Goal: Task Accomplishment & Management: Complete application form

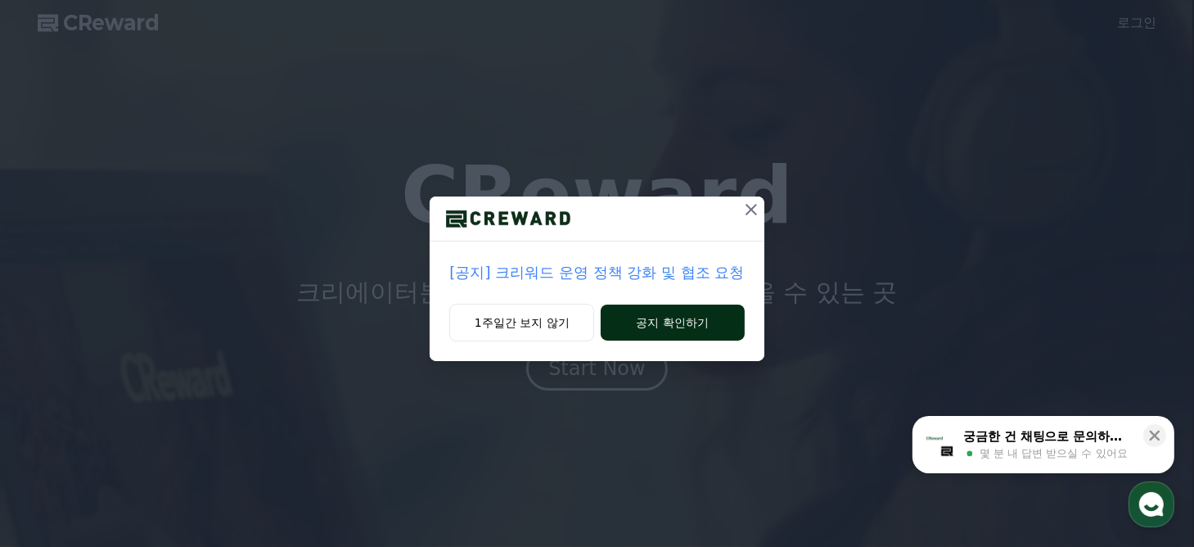
click at [637, 323] on button "공지 확인하기" at bounding box center [672, 322] width 143 height 36
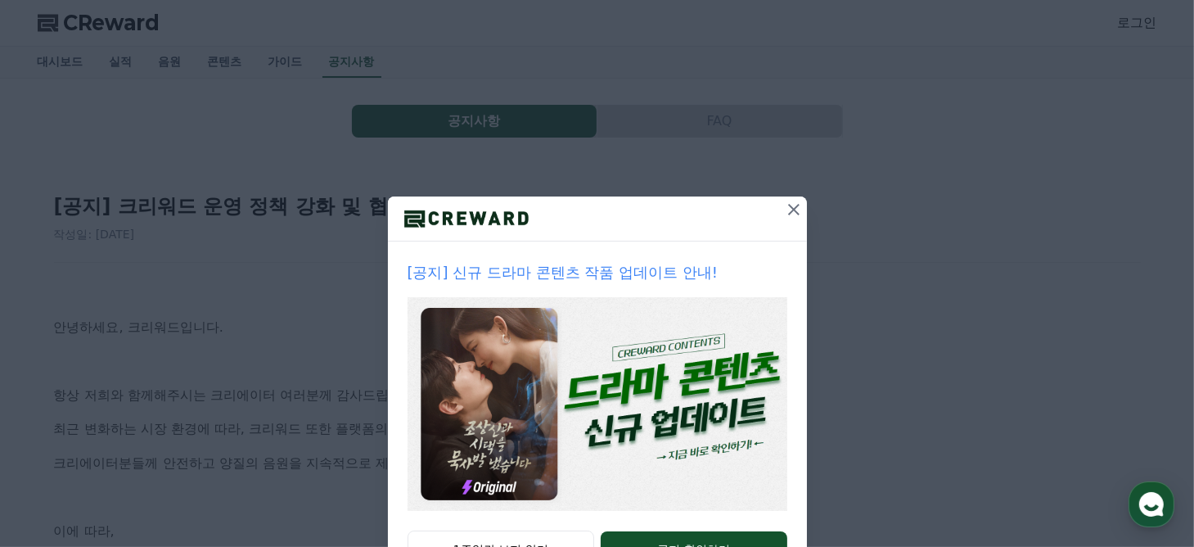
scroll to position [66, 0]
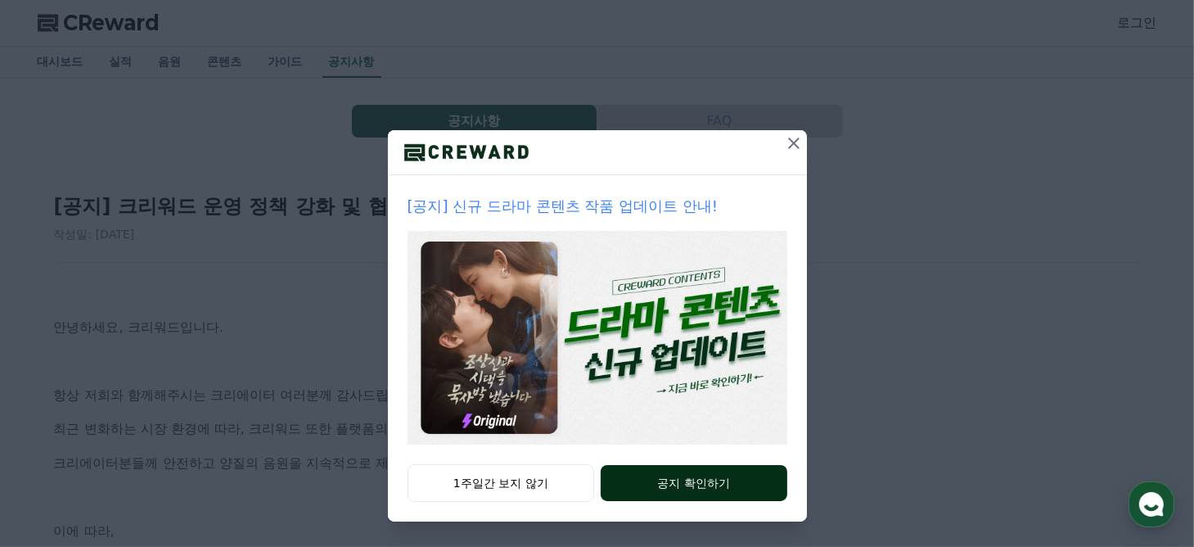
click at [676, 467] on button "공지 확인하기" at bounding box center [694, 483] width 186 height 36
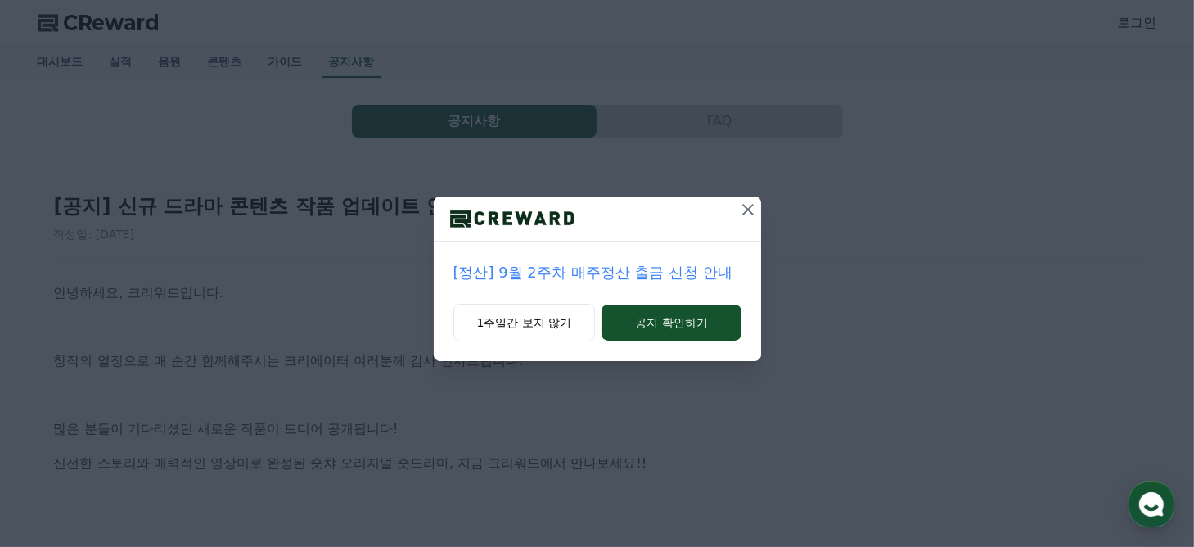
click at [634, 272] on p "[정산] 9월 2주차 매주정산 출금 신청 안내" at bounding box center [597, 272] width 288 height 23
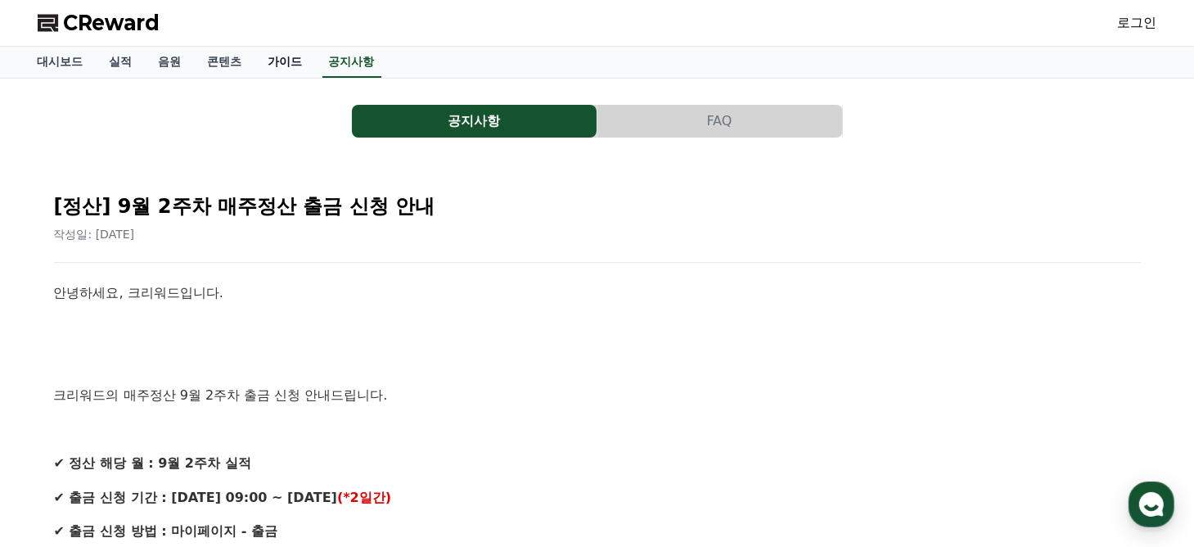
click at [291, 64] on link "가이드" at bounding box center [285, 62] width 61 height 31
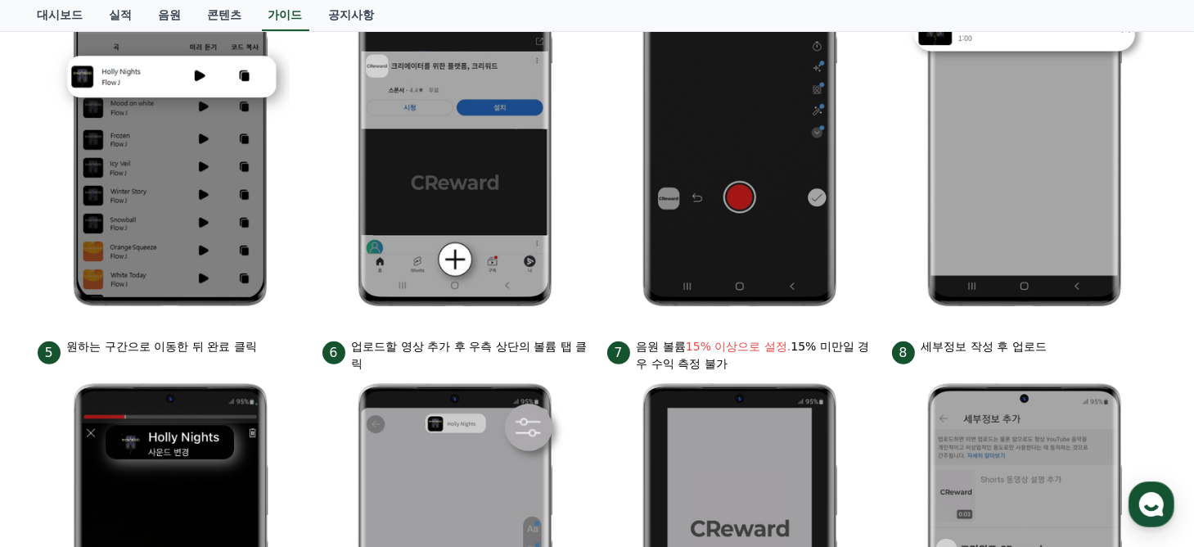
scroll to position [113, 0]
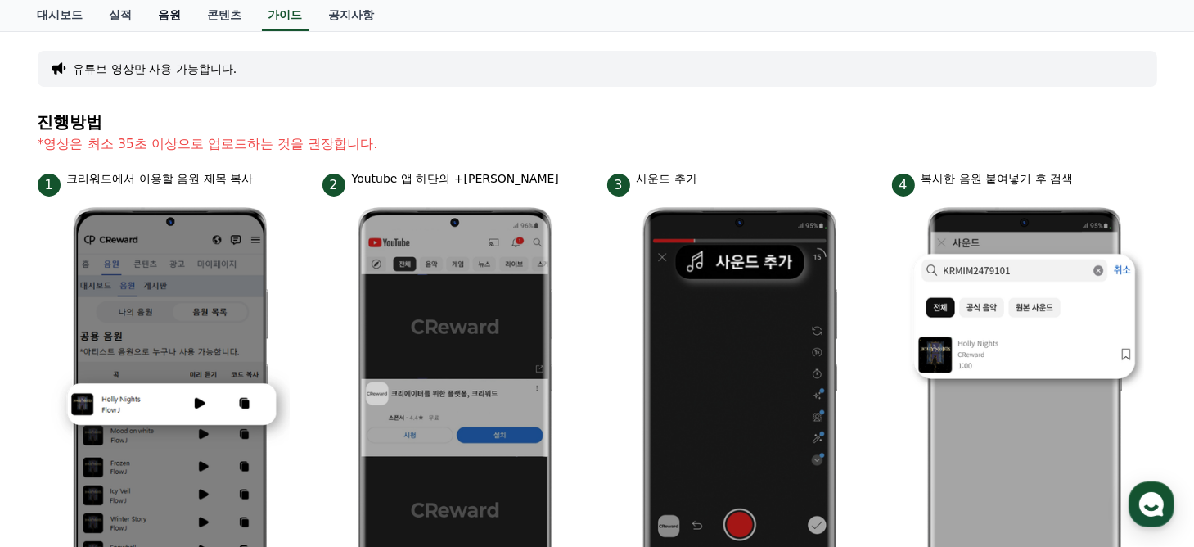
click at [169, 22] on link "음원" at bounding box center [170, 15] width 49 height 31
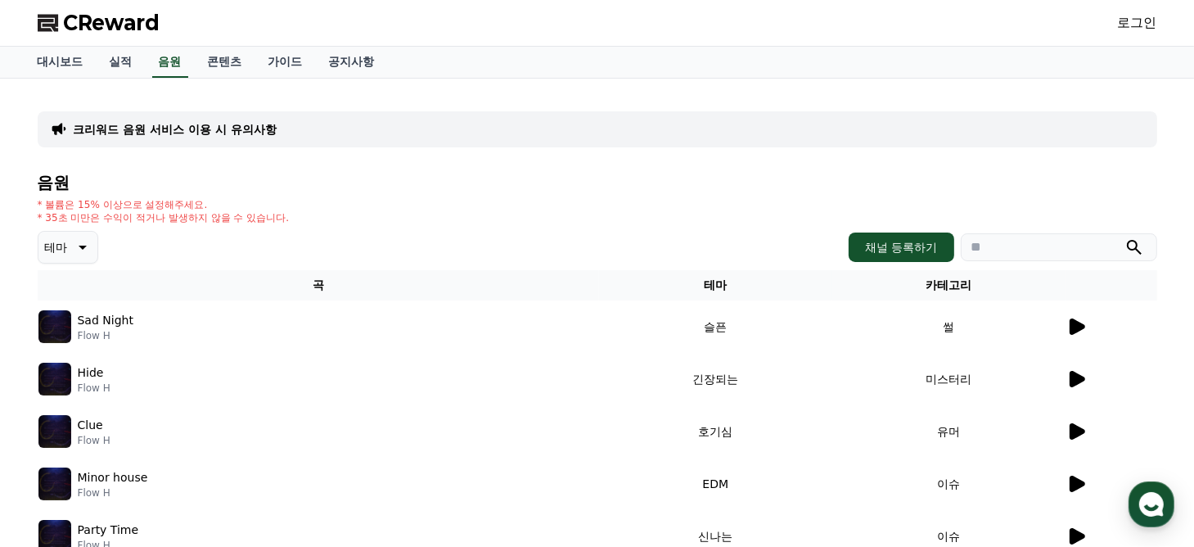
click at [479, 166] on div "크리워드 음원 서비스 이용 시 유의사항 음원 * 볼륨은 15% 이상으로 설정해주세요. * 35초 미만은 수익이 적거나 발생하지 않을 수 있습니…" at bounding box center [597, 474] width 1119 height 765
click at [874, 236] on button "채널 등록하기" at bounding box center [900, 246] width 105 height 29
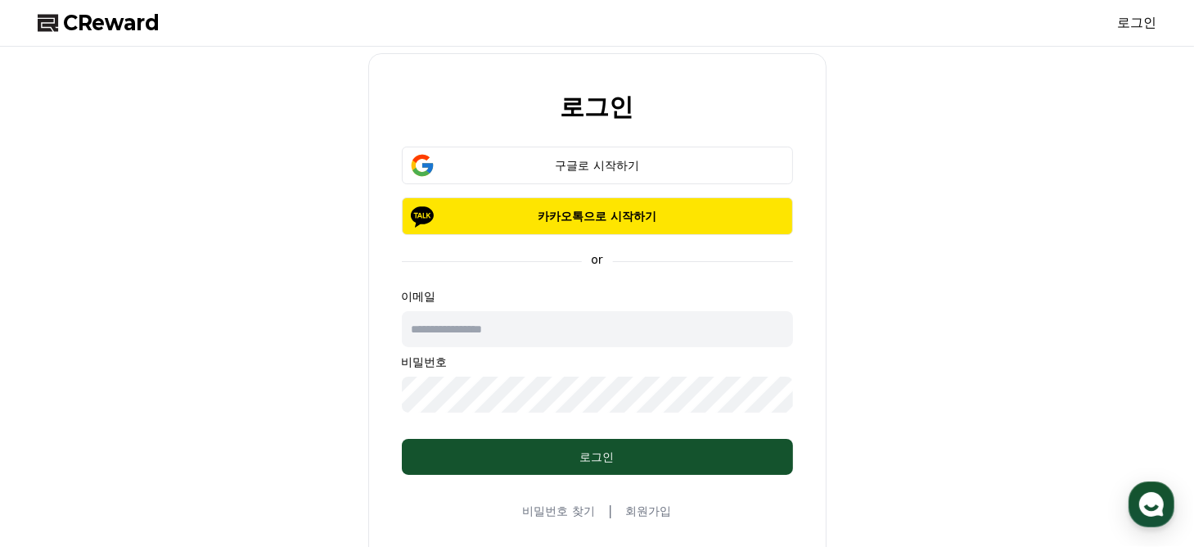
click at [639, 339] on input "text" at bounding box center [597, 329] width 391 height 36
click at [682, 322] on input "text" at bounding box center [597, 329] width 391 height 36
type input "**********"
drag, startPoint x: 459, startPoint y: 328, endPoint x: 583, endPoint y: 322, distance: 124.5
click at [583, 322] on input "**********" at bounding box center [597, 329] width 391 height 36
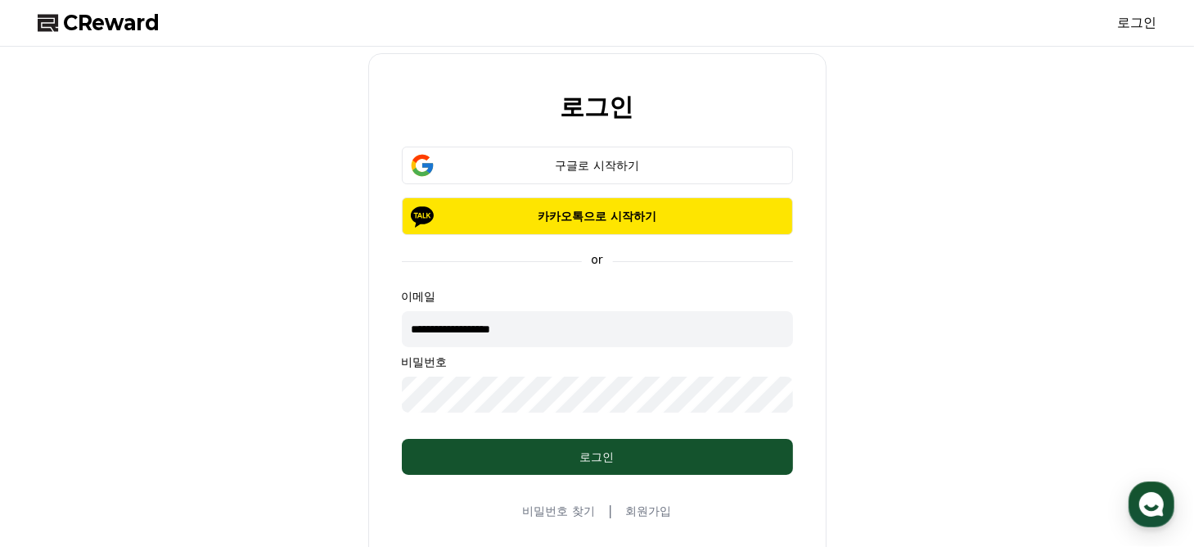
click at [584, 322] on input "**********" at bounding box center [597, 329] width 391 height 36
click at [926, 266] on div "**********" at bounding box center [597, 306] width 1132 height 507
click at [638, 513] on link "회원가입" at bounding box center [648, 510] width 46 height 16
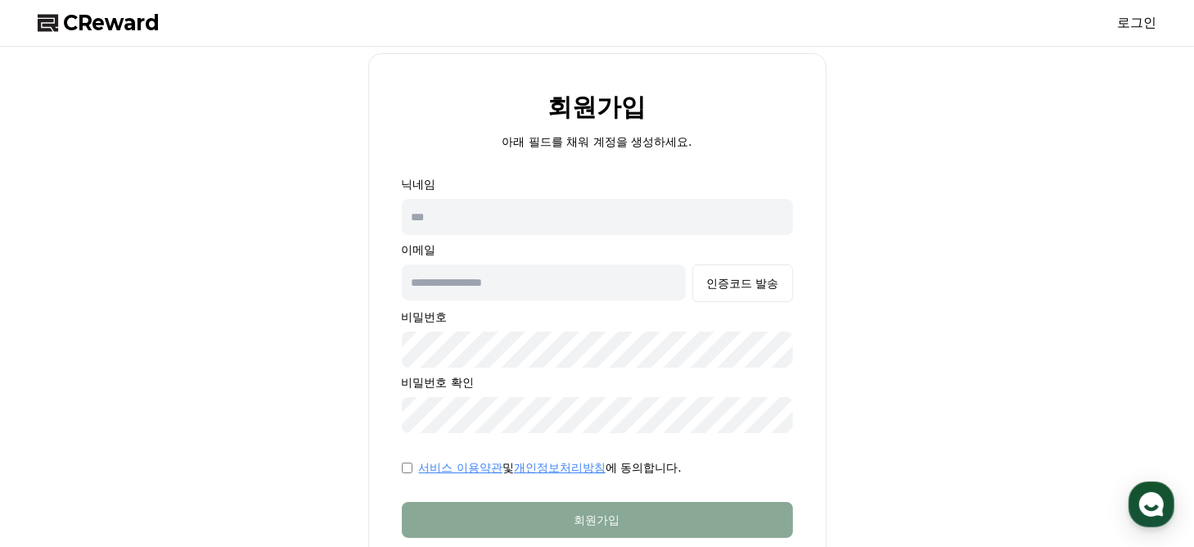
click at [488, 293] on input "text" at bounding box center [544, 282] width 285 height 36
type input "*"
click at [497, 279] on input "**********" at bounding box center [544, 282] width 285 height 36
type input "**********"
click at [744, 284] on div "인증코드 발송" at bounding box center [742, 283] width 72 height 16
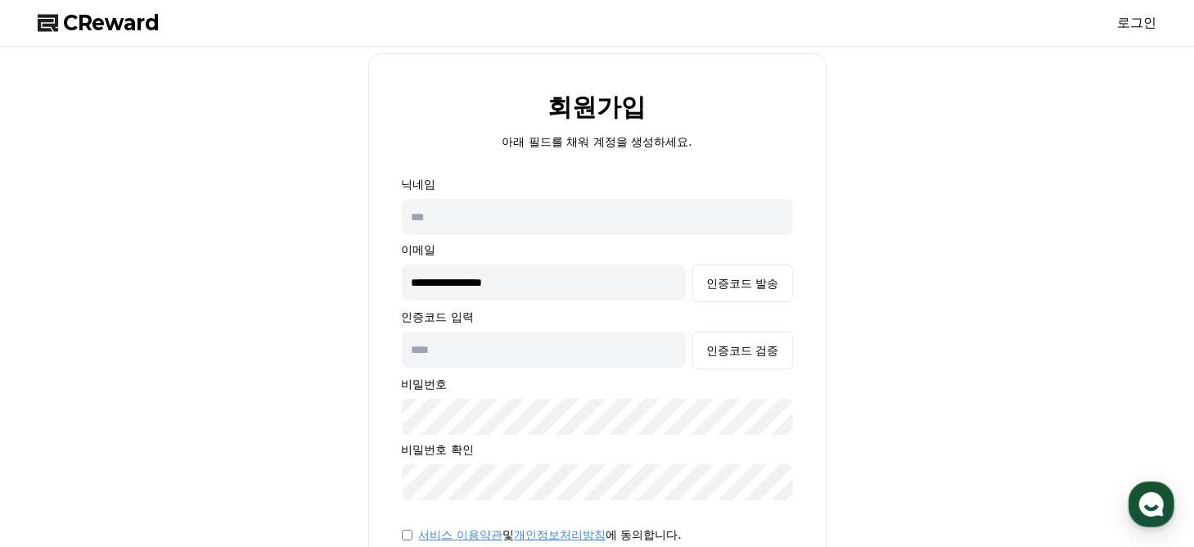
click at [541, 226] on input "text" at bounding box center [597, 217] width 391 height 36
type input "*"
type input "**"
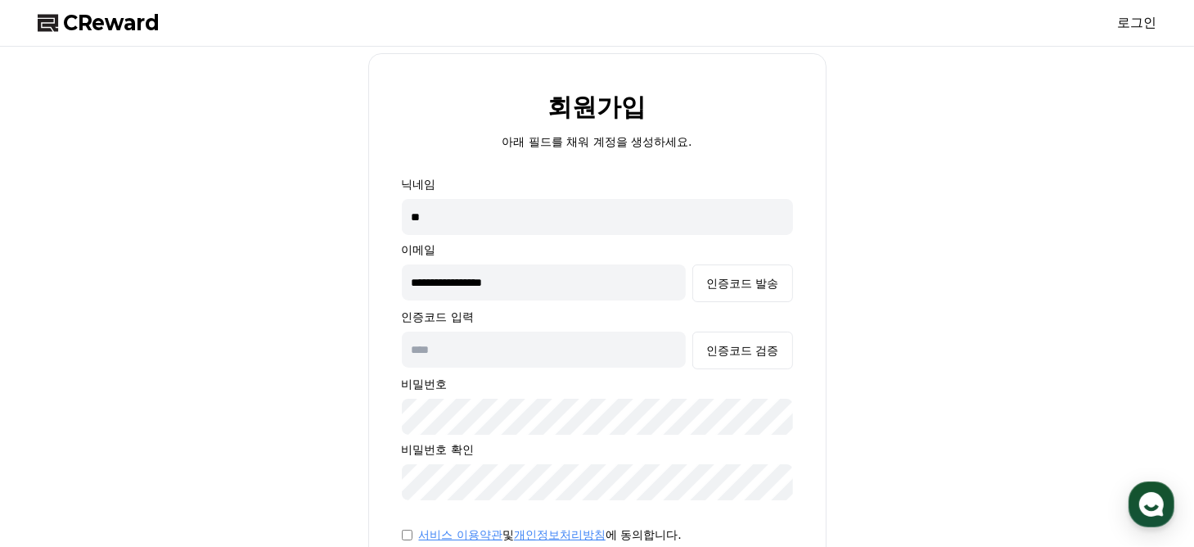
scroll to position [82, 0]
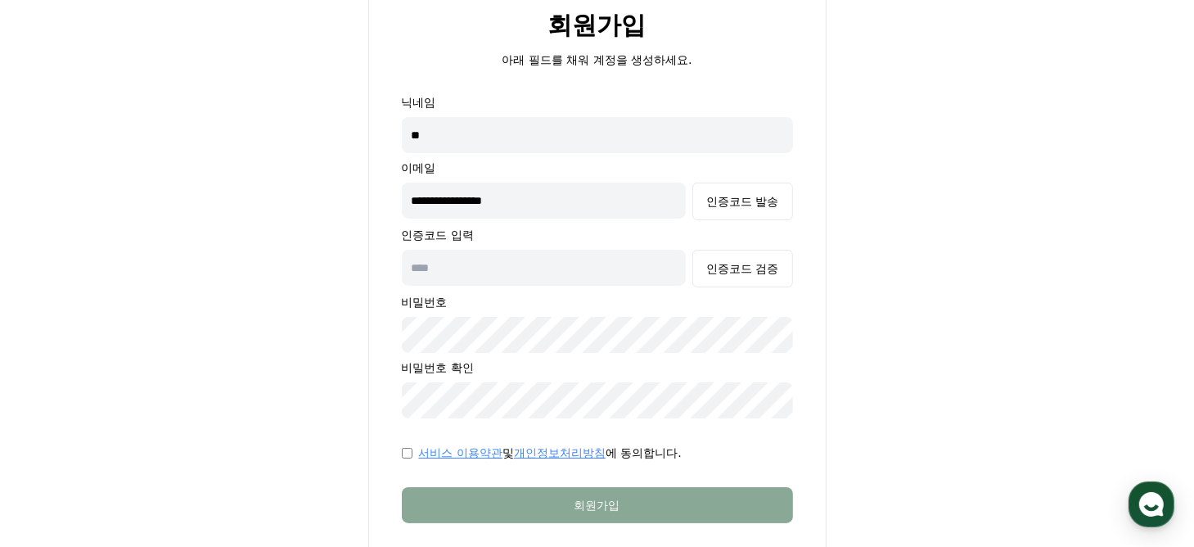
click at [520, 258] on input "text" at bounding box center [544, 268] width 285 height 36
paste input "******"
type input "******"
click at [713, 276] on button "인증코드 검증" at bounding box center [742, 269] width 100 height 38
click at [978, 344] on div "**********" at bounding box center [597, 288] width 1132 height 634
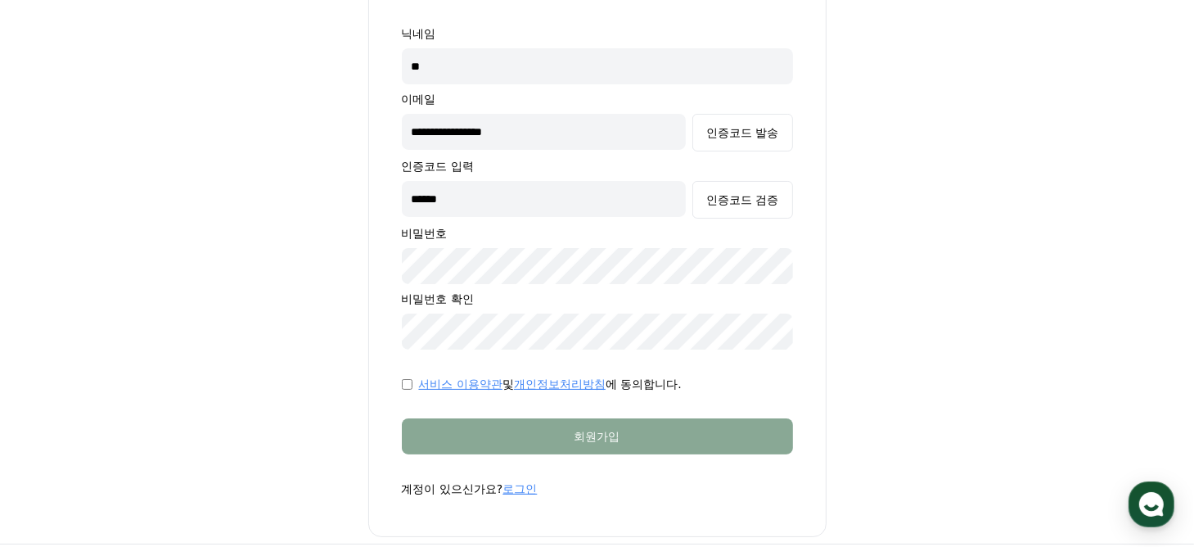
scroll to position [245, 0]
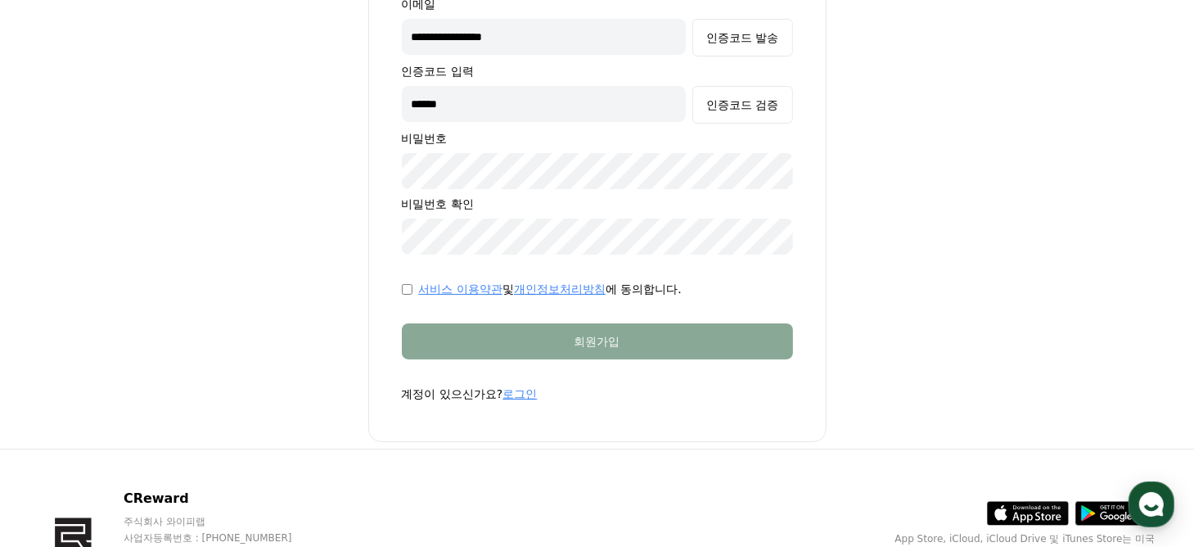
click at [398, 291] on form "**********" at bounding box center [597, 165] width 443 height 471
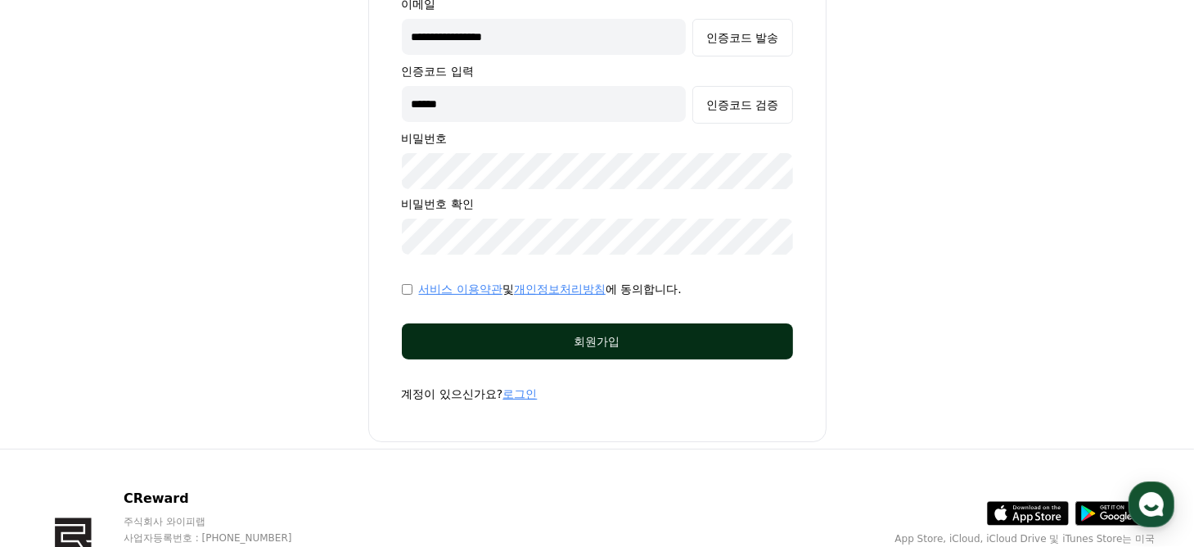
click at [518, 341] on div "회원가입" at bounding box center [597, 341] width 326 height 16
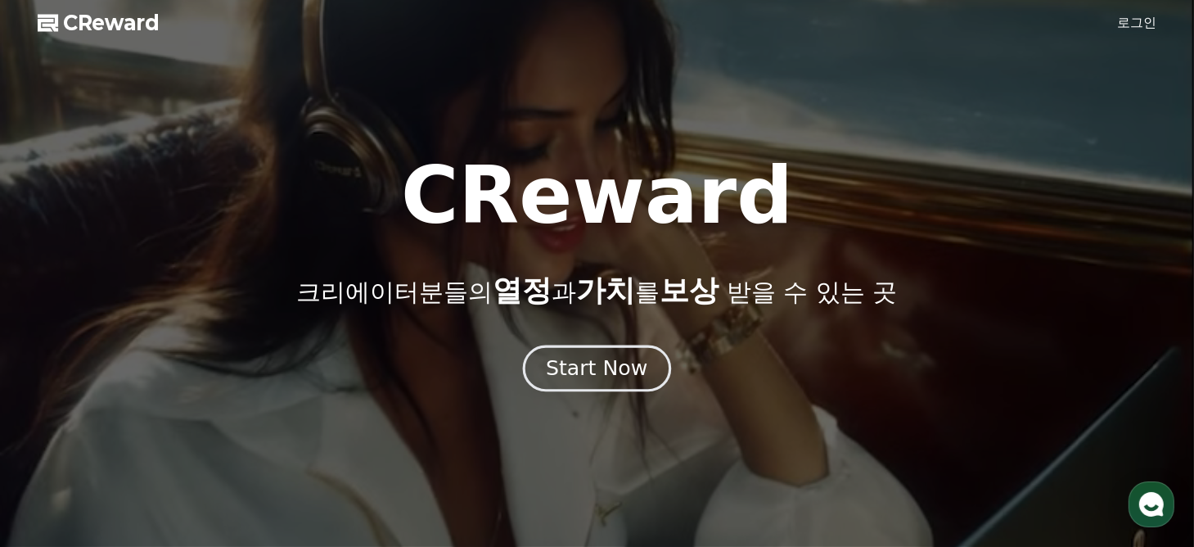
click at [632, 349] on button "Start Now" at bounding box center [597, 368] width 148 height 47
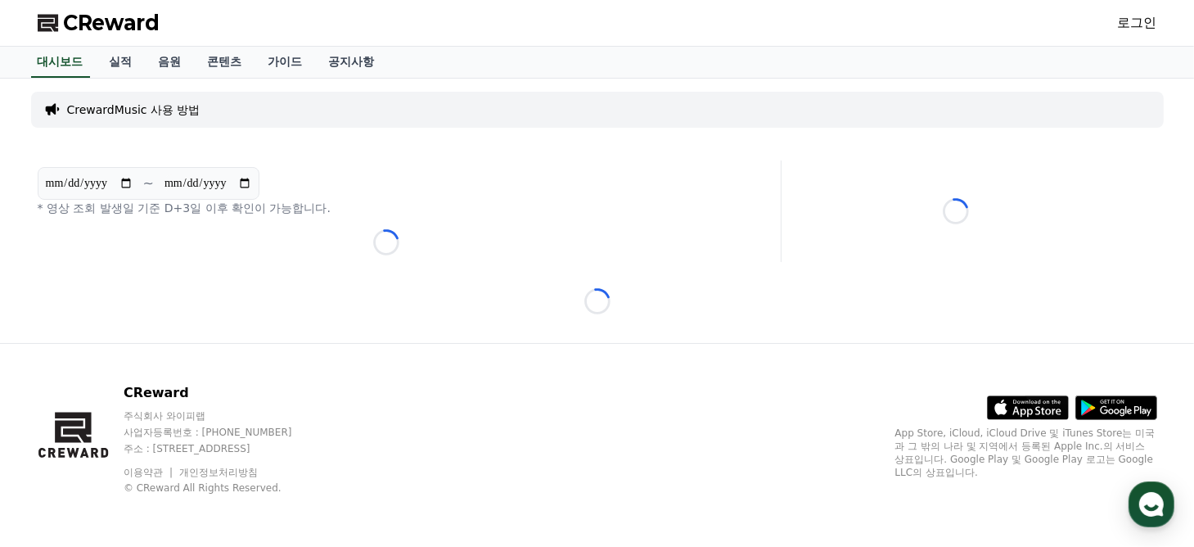
click at [1155, 50] on div "대시보드 실적 음원 콘텐츠 가이드 공지사항" at bounding box center [598, 62] width 1146 height 31
click at [172, 110] on p "CrewardMusic 사용 방법" at bounding box center [133, 109] width 133 height 16
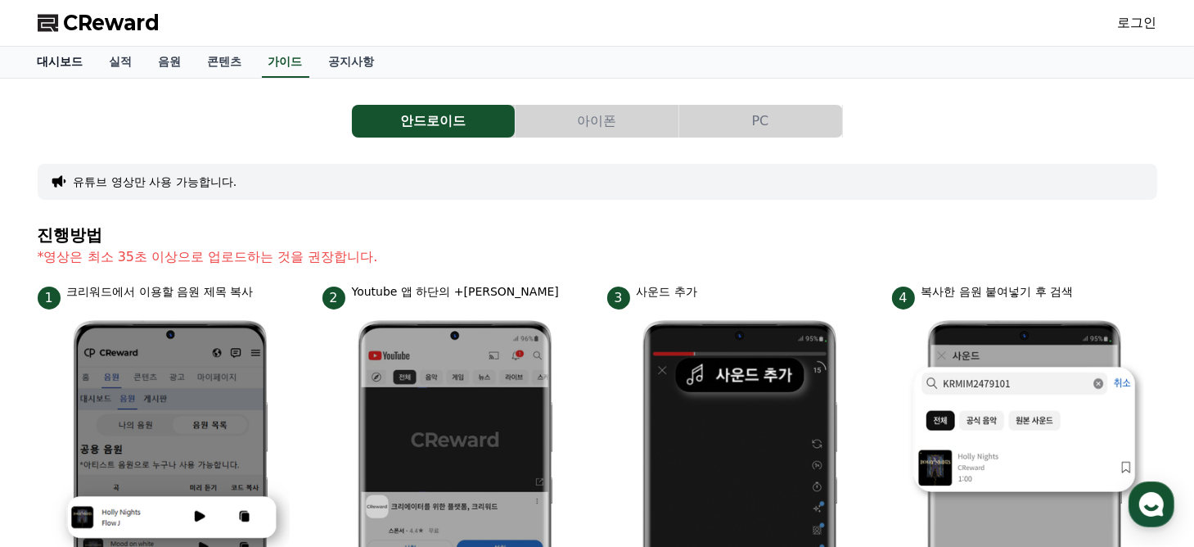
click at [79, 64] on link "대시보드" at bounding box center [61, 62] width 72 height 31
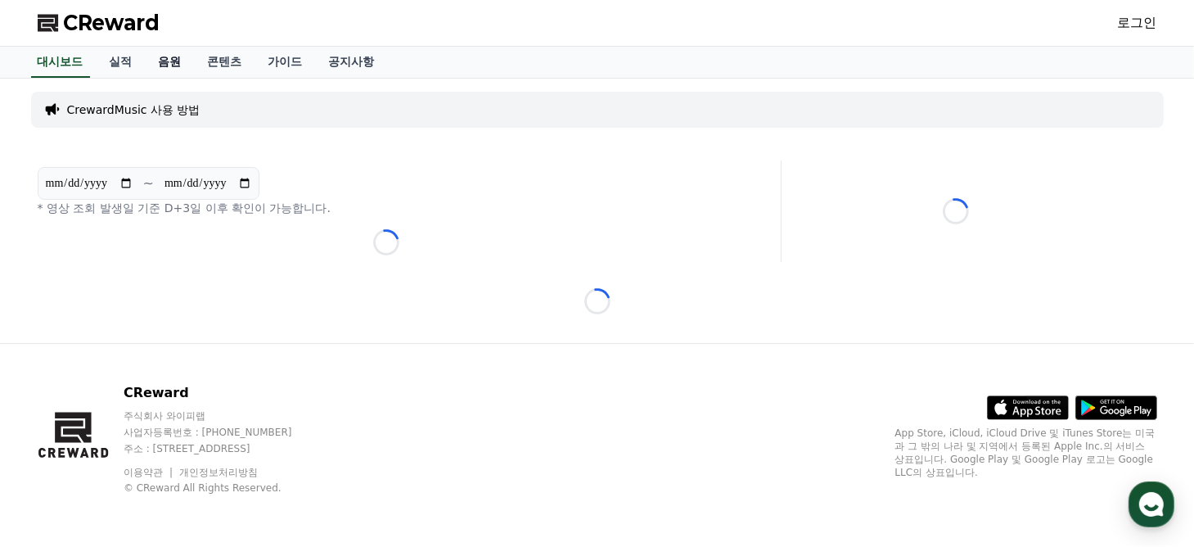
click at [158, 65] on link "음원" at bounding box center [170, 62] width 49 height 31
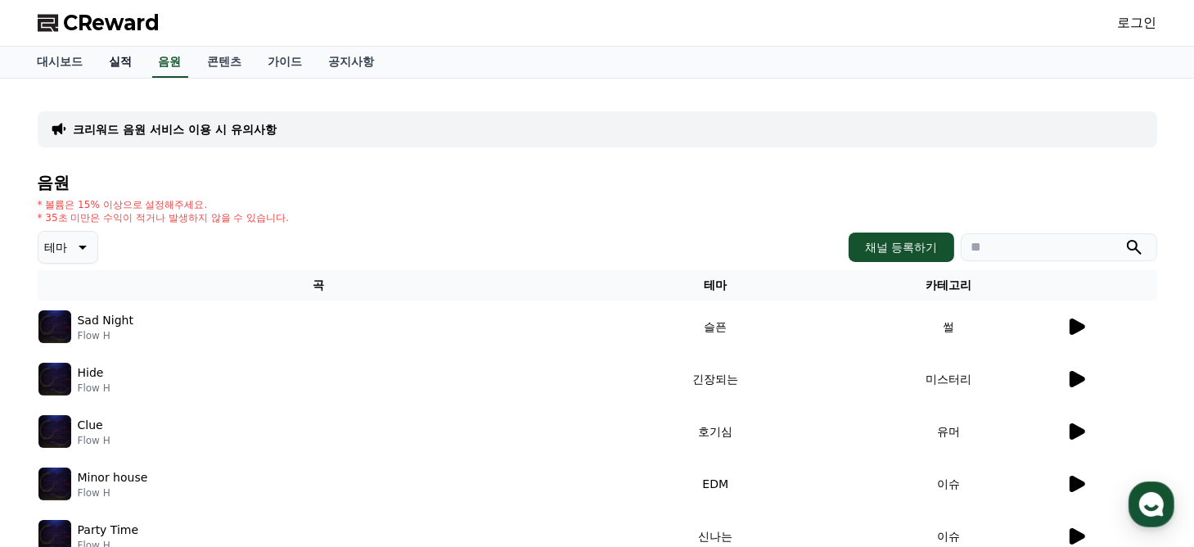
click at [130, 60] on link "실적" at bounding box center [121, 62] width 49 height 31
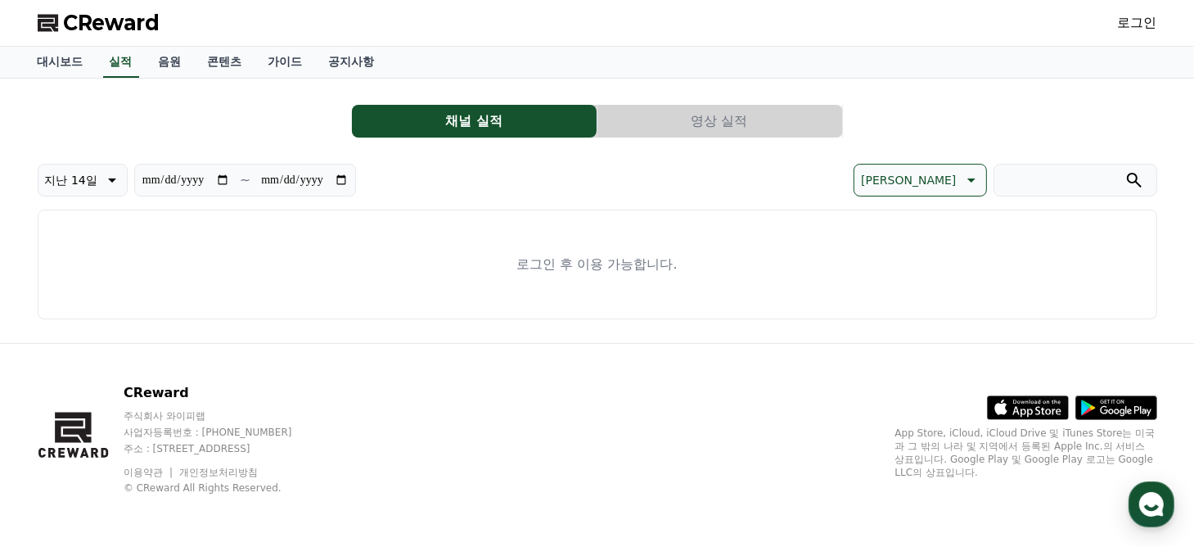
drag, startPoint x: 755, startPoint y: 228, endPoint x: 808, endPoint y: 182, distance: 70.2
click at [772, 216] on div "로그인 후 이용 가능합니다." at bounding box center [597, 264] width 1119 height 110
click at [1108, 22] on div "CReward 로그인" at bounding box center [598, 23] width 1146 height 46
click at [1155, 20] on link "로그인" at bounding box center [1137, 23] width 39 height 20
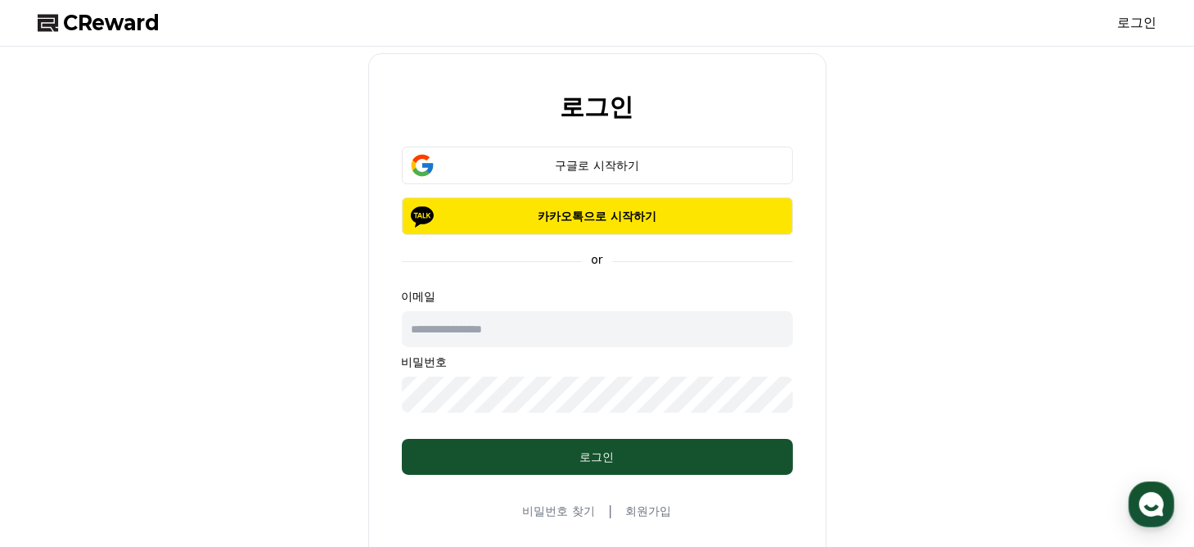
click at [529, 329] on input "text" at bounding box center [597, 329] width 391 height 36
drag, startPoint x: 507, startPoint y: 326, endPoint x: 455, endPoint y: 326, distance: 52.4
click at [455, 326] on input "**********" at bounding box center [597, 329] width 391 height 36
type input "**********"
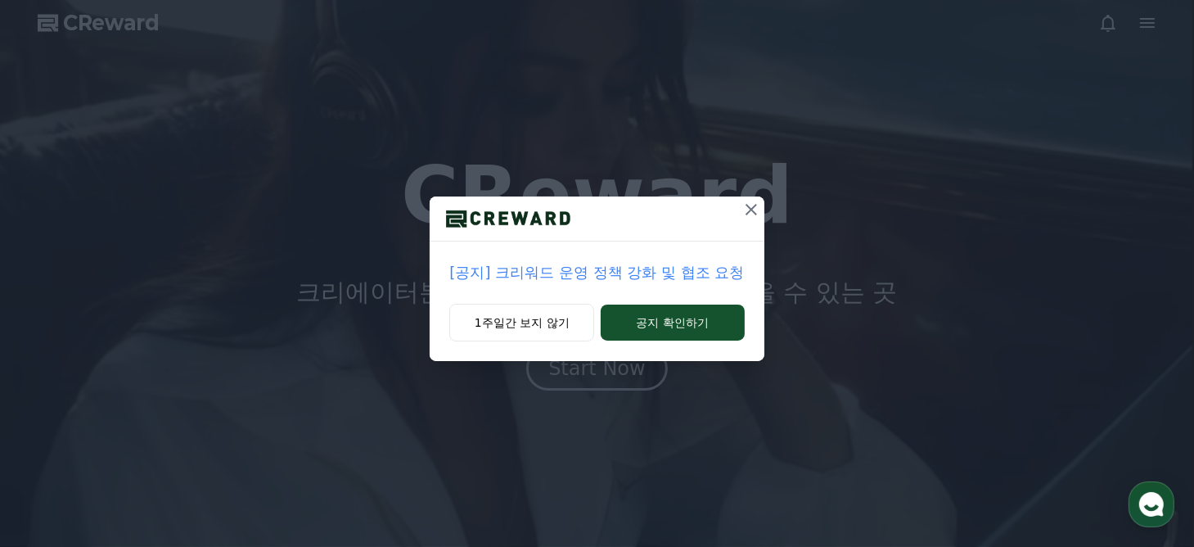
click at [1037, 96] on div "[공지] 크리워드 운영 정책 강화 및 협조 요청 1주일간 보지 않기 공지 확인하기" at bounding box center [597, 193] width 1194 height 387
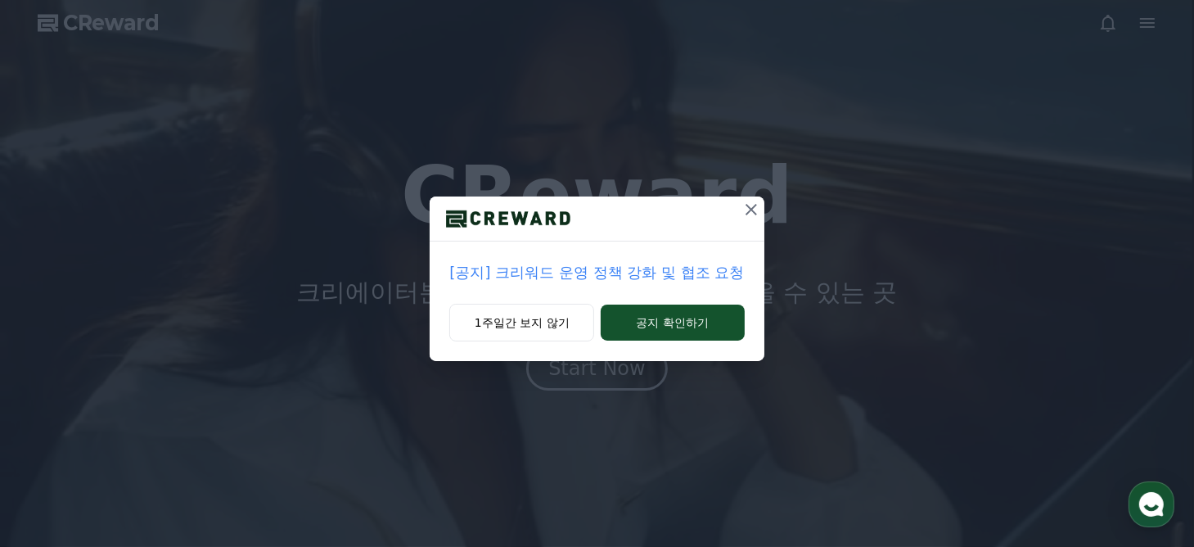
click at [745, 212] on icon at bounding box center [751, 210] width 20 height 20
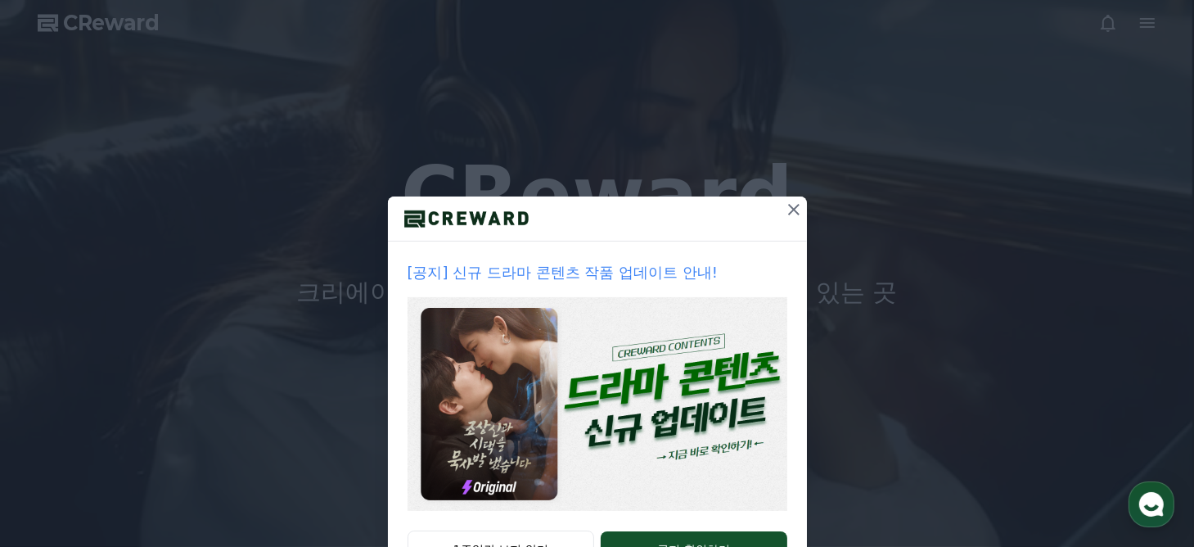
click at [795, 209] on icon at bounding box center [794, 210] width 20 height 20
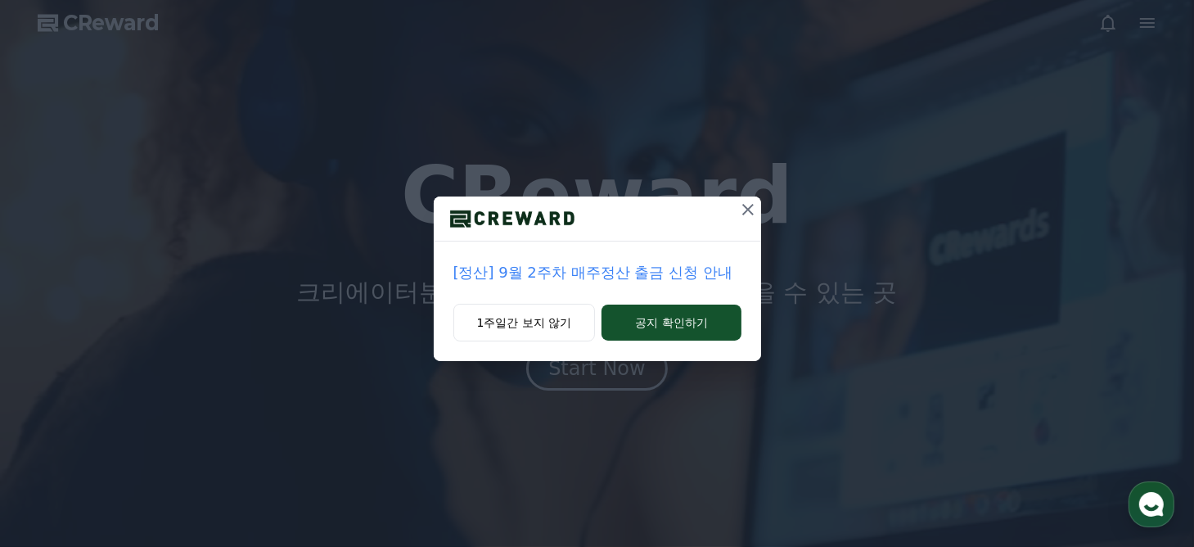
click at [748, 212] on icon at bounding box center [748, 210] width 20 height 20
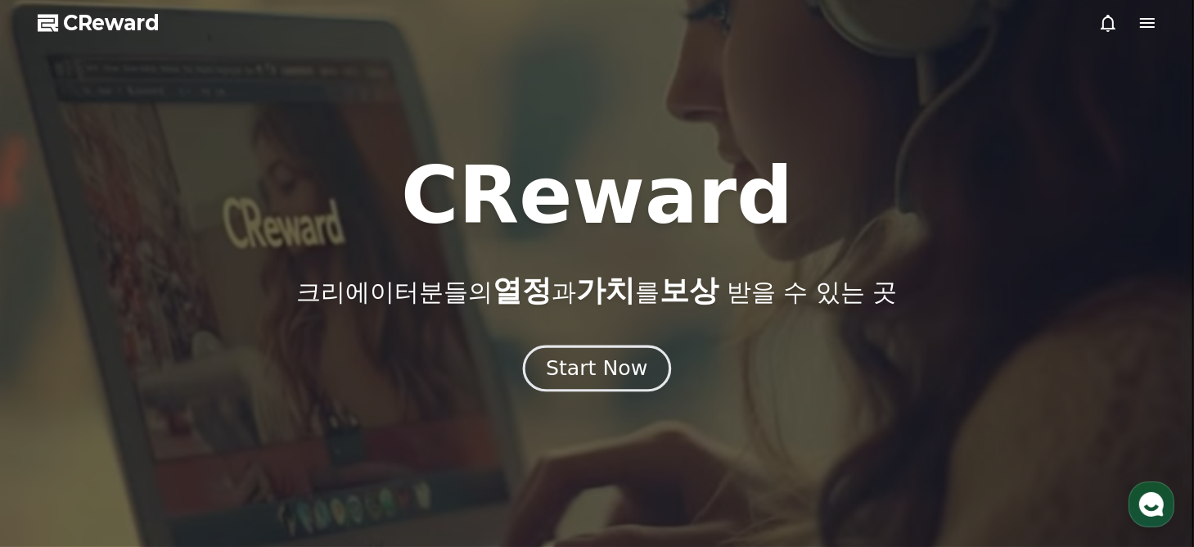
click at [622, 385] on button "Start Now" at bounding box center [597, 368] width 148 height 47
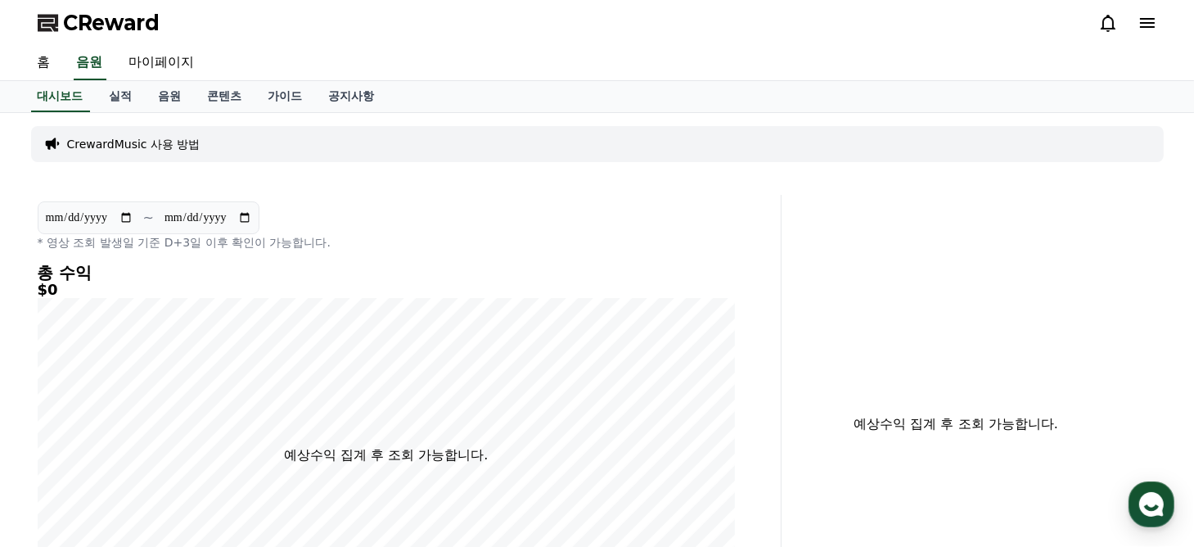
click at [520, 294] on h5 "$0" at bounding box center [386, 289] width 697 height 16
click at [416, 196] on div "**********" at bounding box center [386, 424] width 710 height 458
click at [144, 59] on link "마이페이지" at bounding box center [162, 63] width 92 height 34
select select "**********"
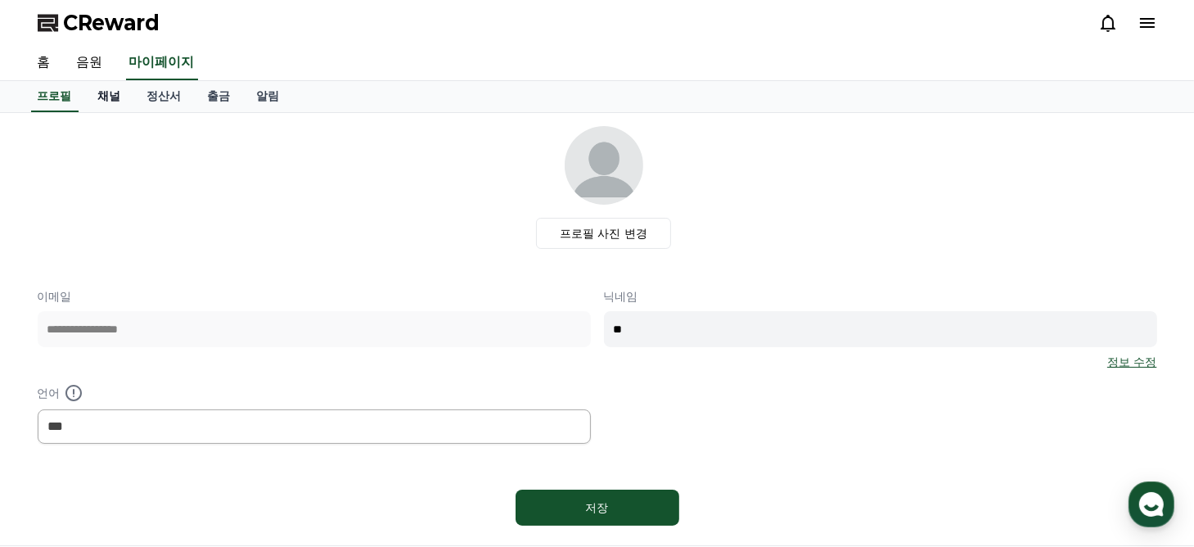
click at [120, 98] on link "채널" at bounding box center [109, 96] width 49 height 31
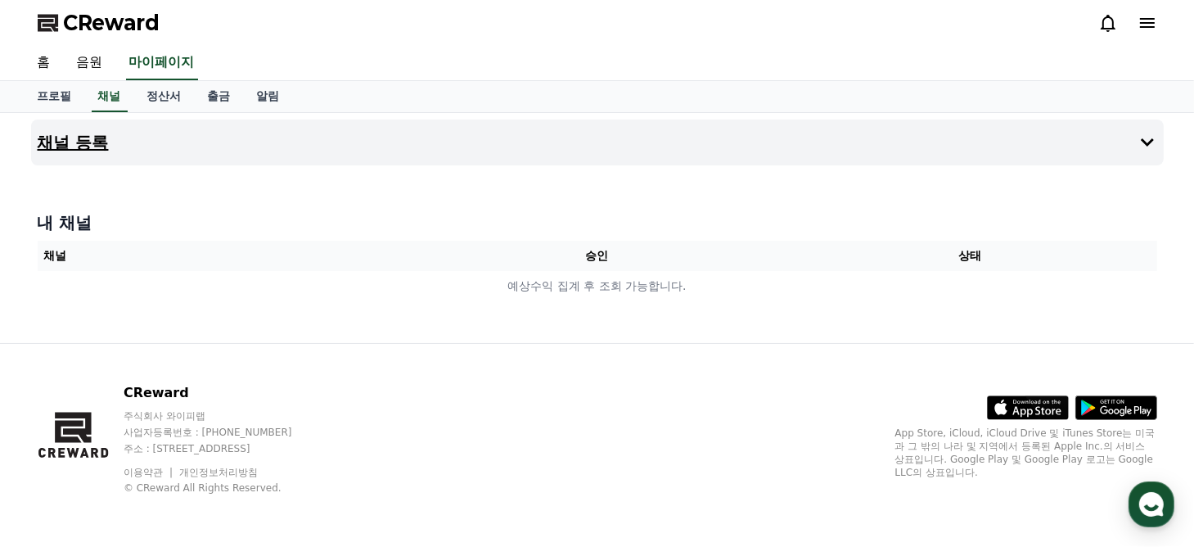
click at [91, 150] on h4 "채널 등록" at bounding box center [73, 142] width 71 height 18
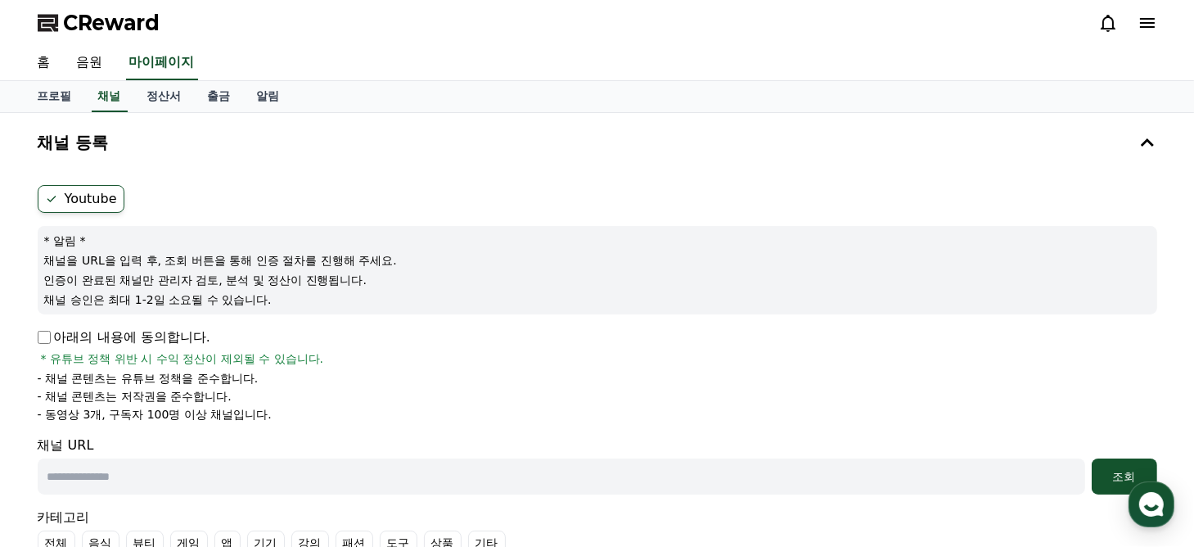
drag, startPoint x: 57, startPoint y: 254, endPoint x: 160, endPoint y: 254, distance: 103.1
click at [62, 254] on p "채널을 URL을 입력 후, 조회 버튼을 통해 인증 절차를 진행해 주세요." at bounding box center [597, 260] width 1106 height 16
click at [307, 258] on p "채널을 URL을 입력 후, 조회 버튼을 통해 인증 절차를 진행해 주세요." at bounding box center [597, 260] width 1106 height 16
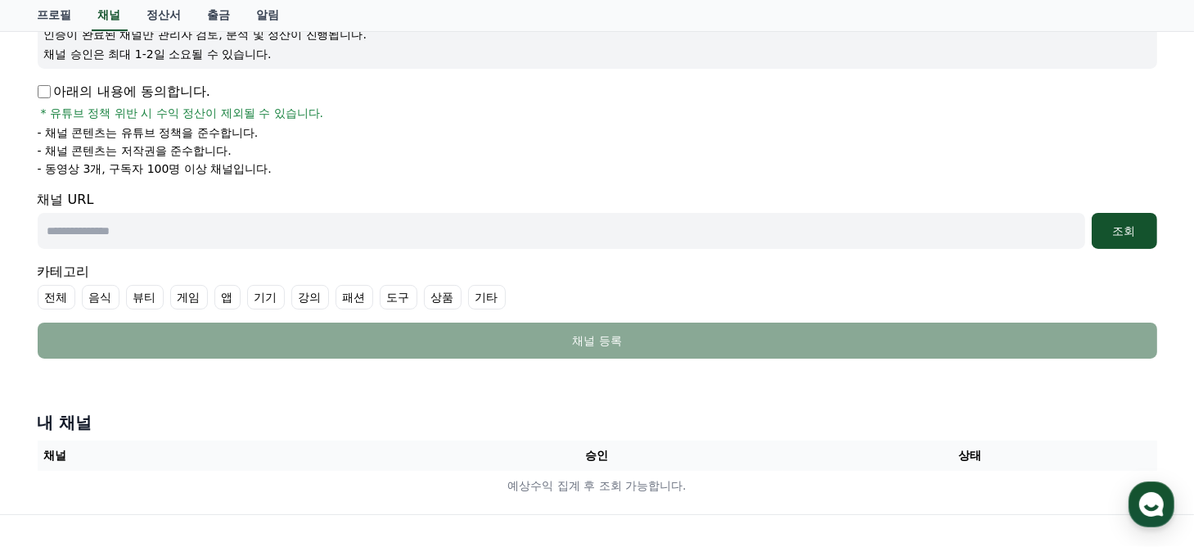
click at [97, 245] on input "text" at bounding box center [561, 231] width 1047 height 36
click at [134, 223] on input "text" at bounding box center [561, 231] width 1047 height 36
paste input "**********"
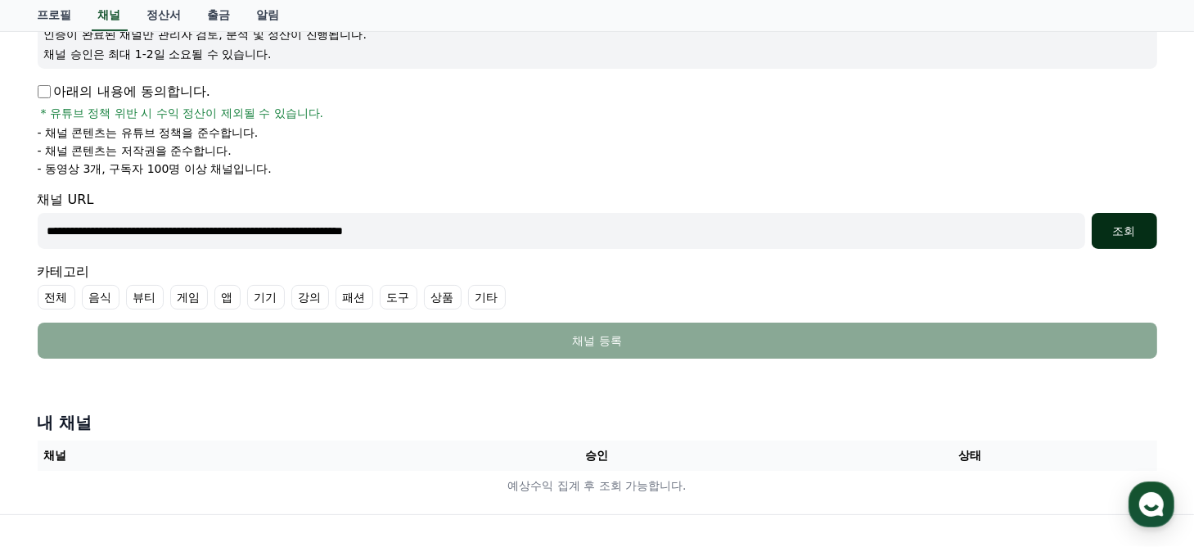
type input "**********"
click at [1123, 224] on div "조회" at bounding box center [1124, 231] width 52 height 16
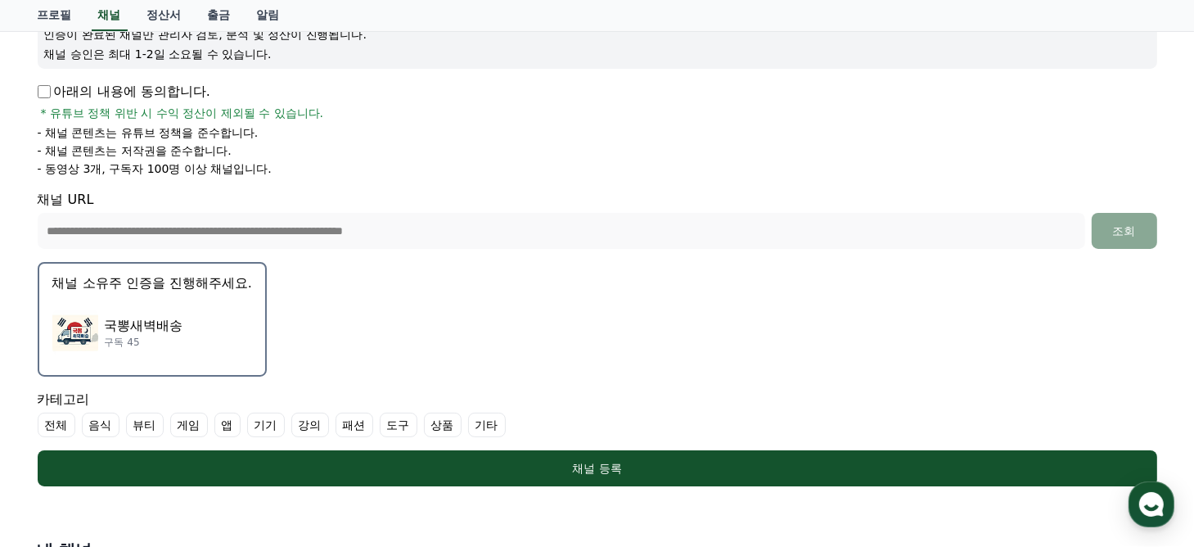
click at [173, 321] on p "국뽕새벽배송" at bounding box center [144, 326] width 79 height 20
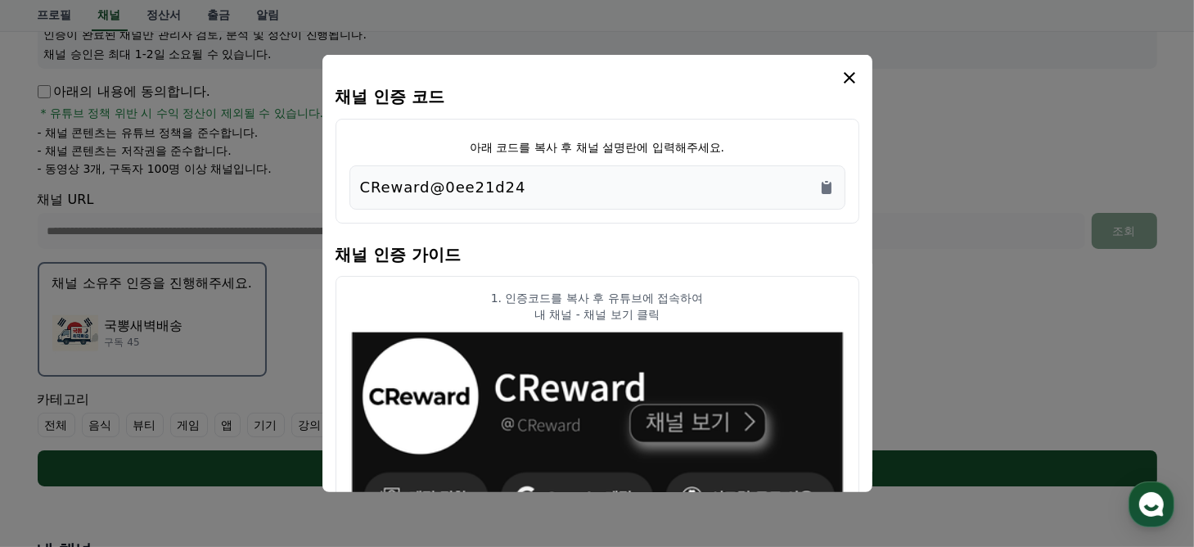
click at [604, 187] on div "CReward@0ee21d24" at bounding box center [597, 187] width 475 height 23
drag, startPoint x: 567, startPoint y: 191, endPoint x: 295, endPoint y: 200, distance: 272.6
click at [295, 493] on div "채널 인증 코드 아래 코드를 복사 후 채널 설명란에 입력해주세요. CReward@0ee21d24 채널 인증 가이드 1. 인증코드를 복사 후 유…" at bounding box center [597, 493] width 1132 height 0
click at [471, 192] on p "CReward@0ee21d24" at bounding box center [443, 187] width 166 height 23
click at [534, 187] on div "CReward@0ee21d24" at bounding box center [597, 187] width 475 height 23
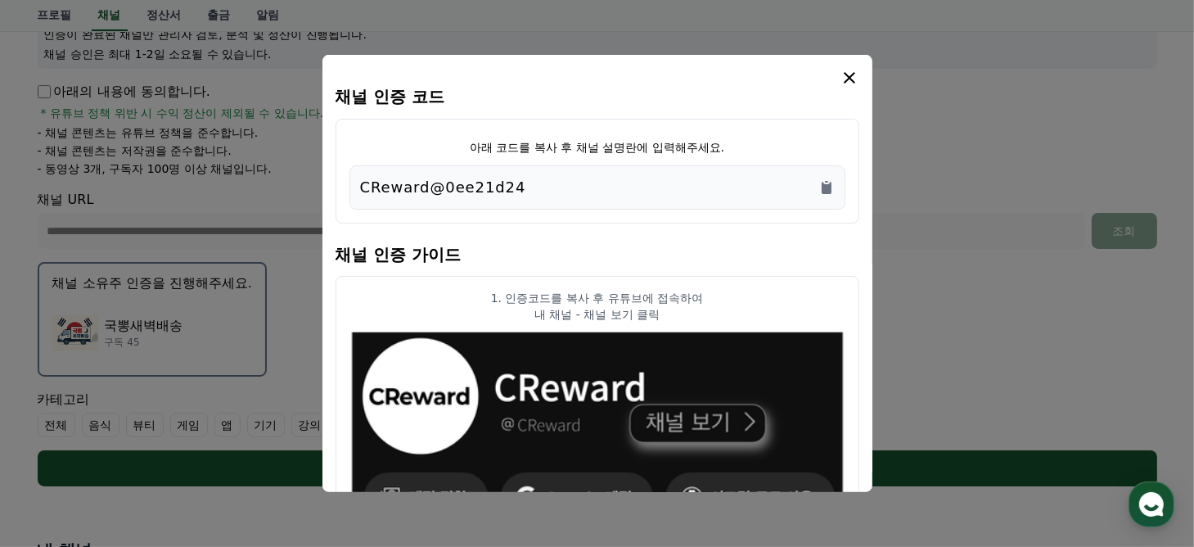
drag, startPoint x: 511, startPoint y: 185, endPoint x: 348, endPoint y: 185, distance: 162.8
click at [348, 185] on div "아래 코드를 복사 후 채널 설명란에 입력해주세요. CReward@0ee21d24" at bounding box center [597, 171] width 524 height 105
copy p "CReward@0ee21d24"
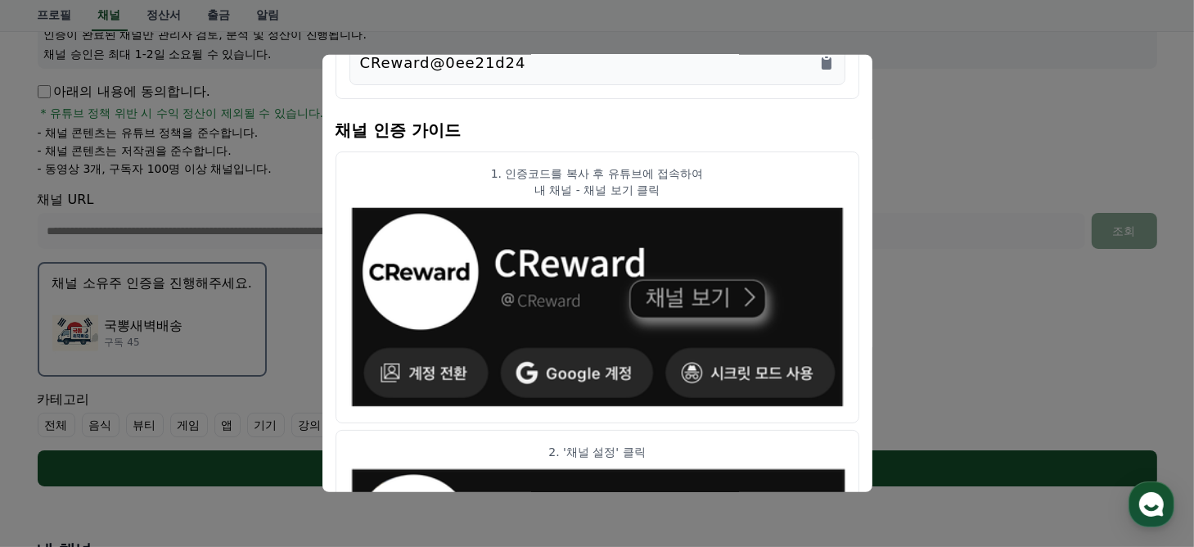
scroll to position [82, 0]
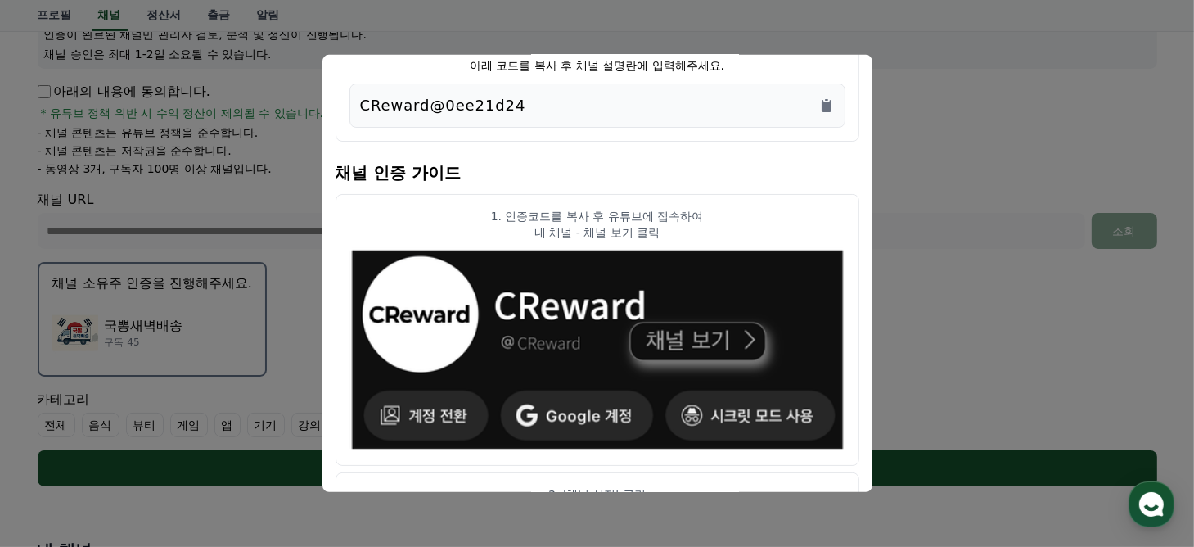
click at [605, 226] on p "내 채널 - 채널 보기 클릭" at bounding box center [597, 232] width 496 height 16
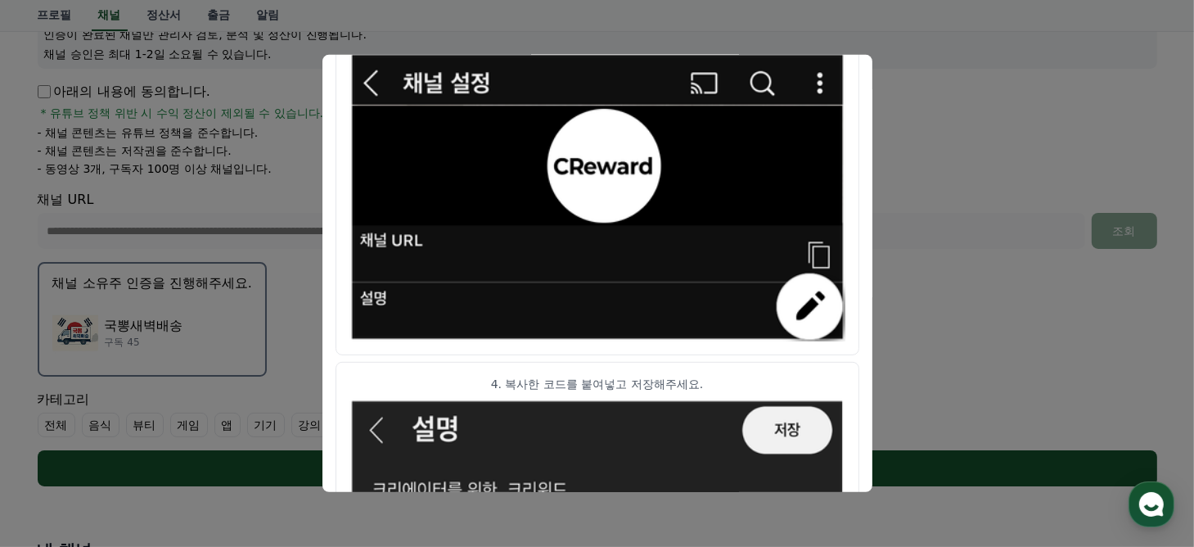
scroll to position [900, 0]
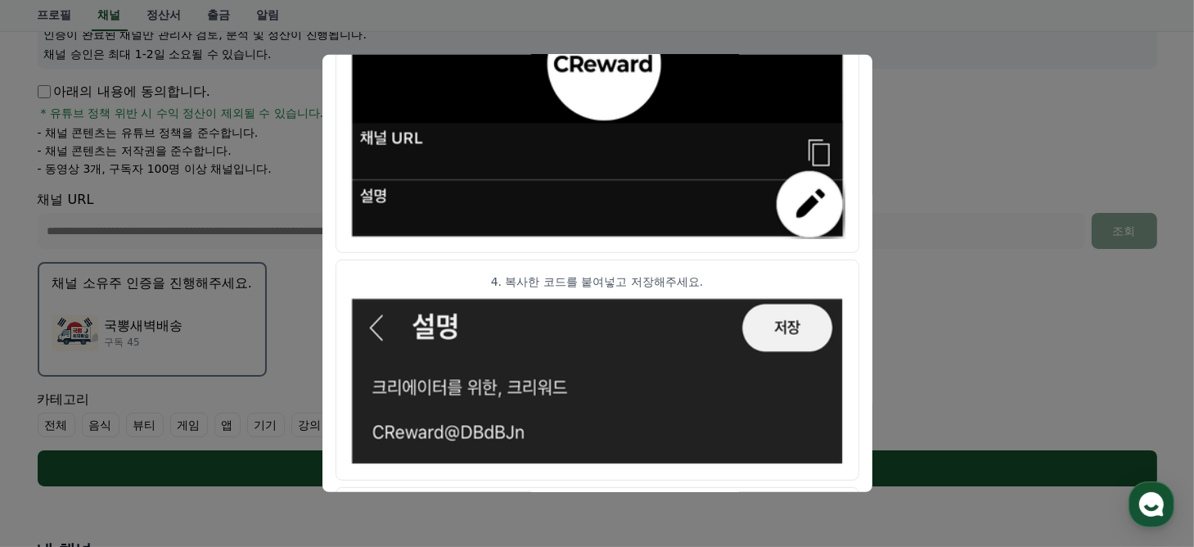
drag, startPoint x: 487, startPoint y: 282, endPoint x: 792, endPoint y: 273, distance: 305.3
click at [792, 274] on p "4. 복사한 코드를 붙여넣고 저장해주세요." at bounding box center [597, 280] width 496 height 16
click at [792, 272] on p "4. 복사한 코드를 붙여넣고 저장해주세요." at bounding box center [597, 280] width 496 height 16
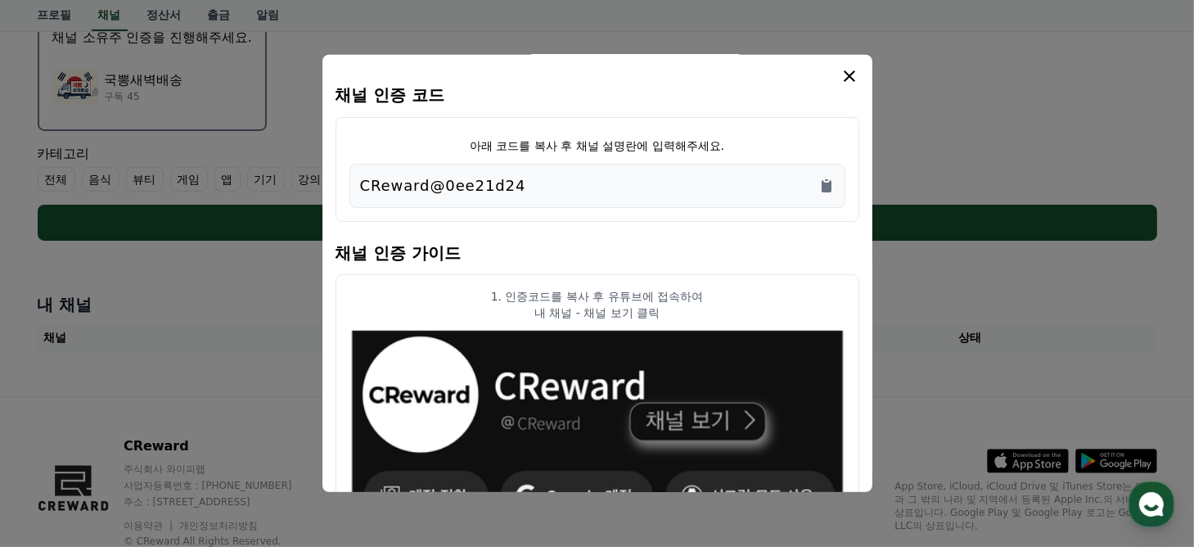
scroll to position [0, 0]
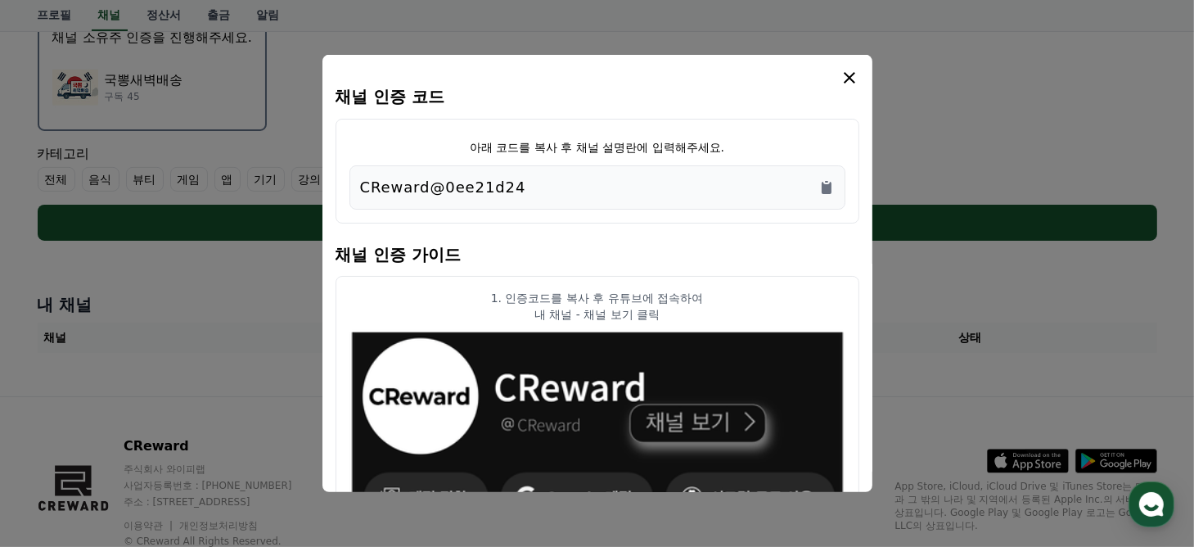
drag, startPoint x: 847, startPoint y: 74, endPoint x: 825, endPoint y: 75, distance: 22.1
click at [848, 74] on icon "modal" at bounding box center [849, 78] width 20 height 20
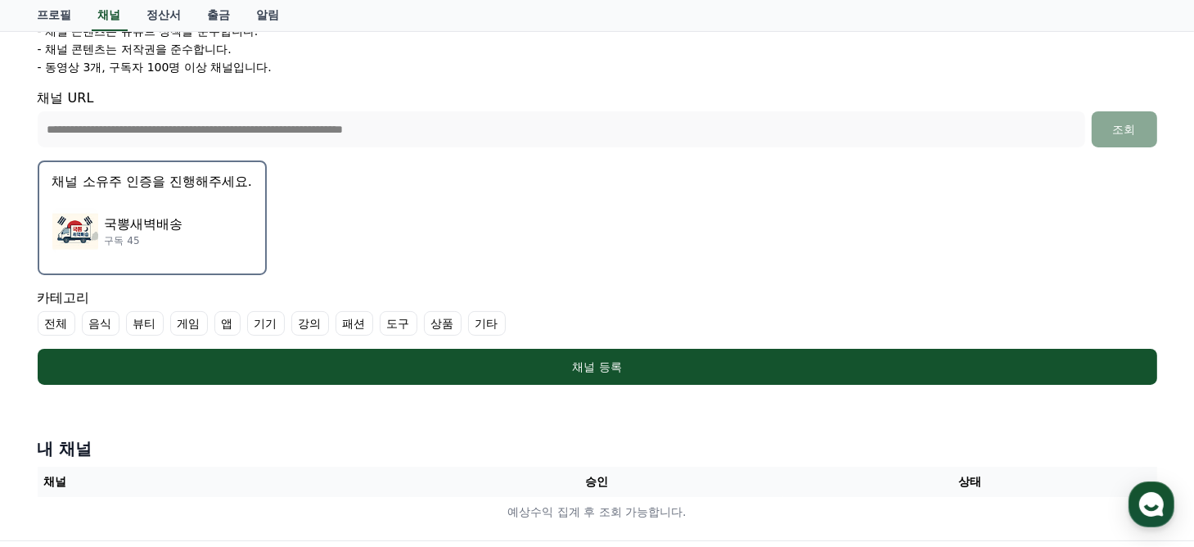
scroll to position [245, 0]
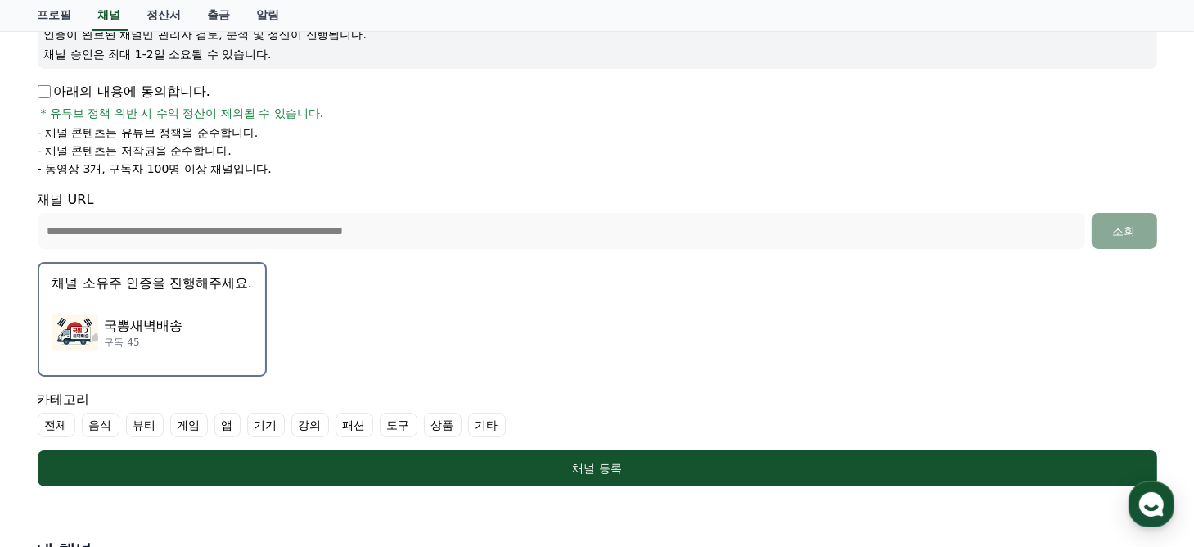
click at [150, 331] on p "국뽕새벽배송" at bounding box center [144, 326] width 79 height 20
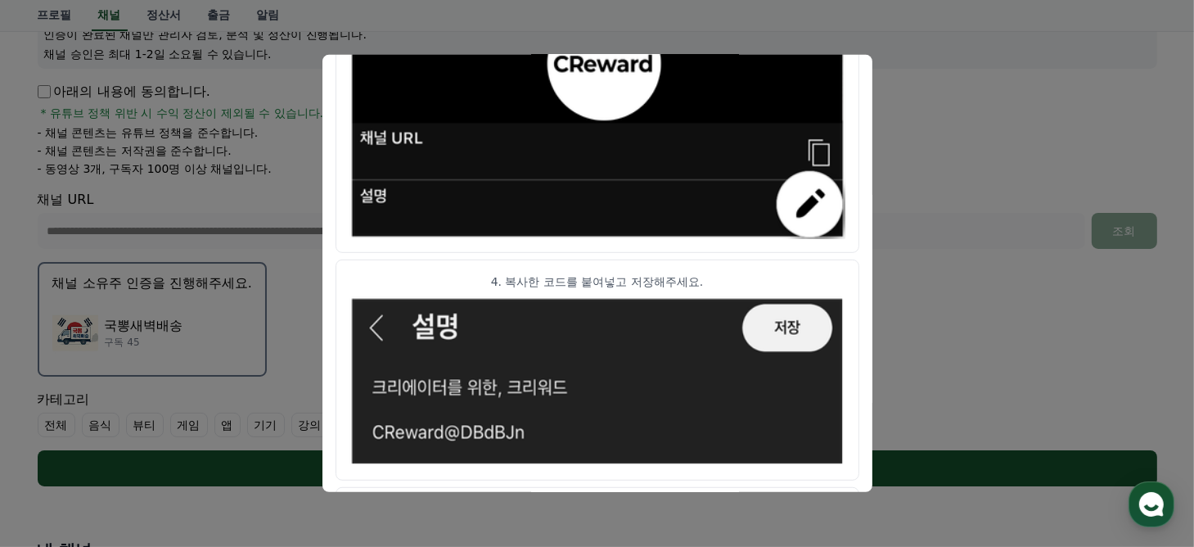
scroll to position [973, 0]
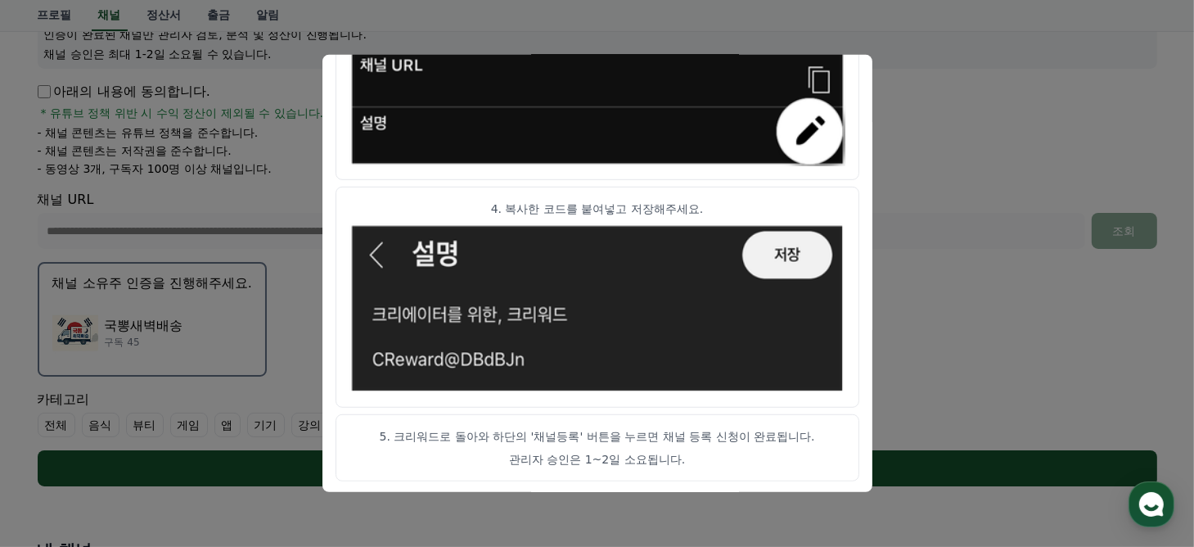
click at [913, 88] on button "close modal" at bounding box center [597, 273] width 1194 height 547
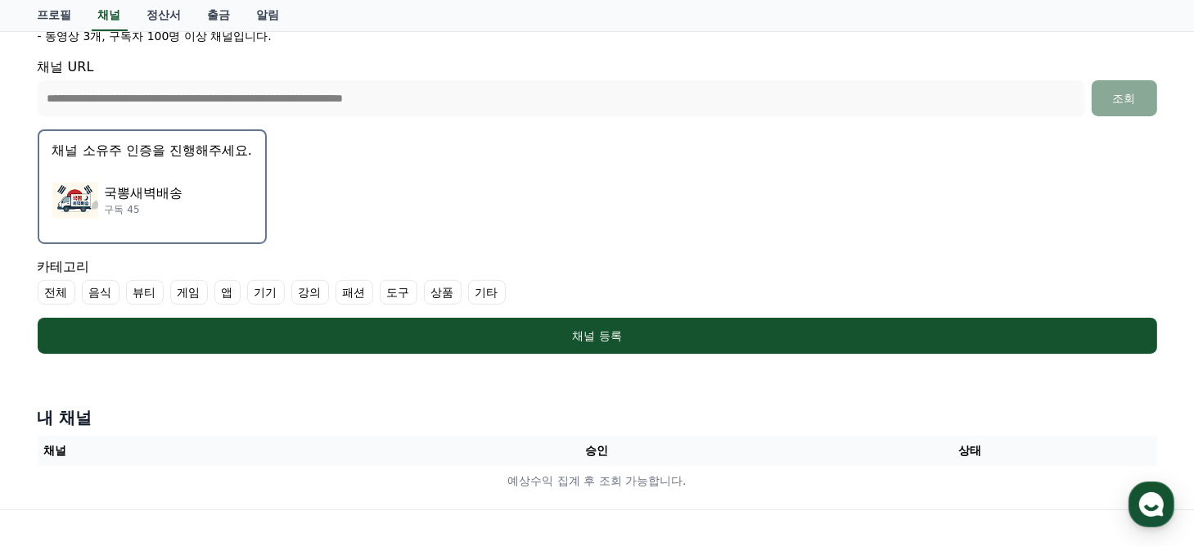
scroll to position [491, 0]
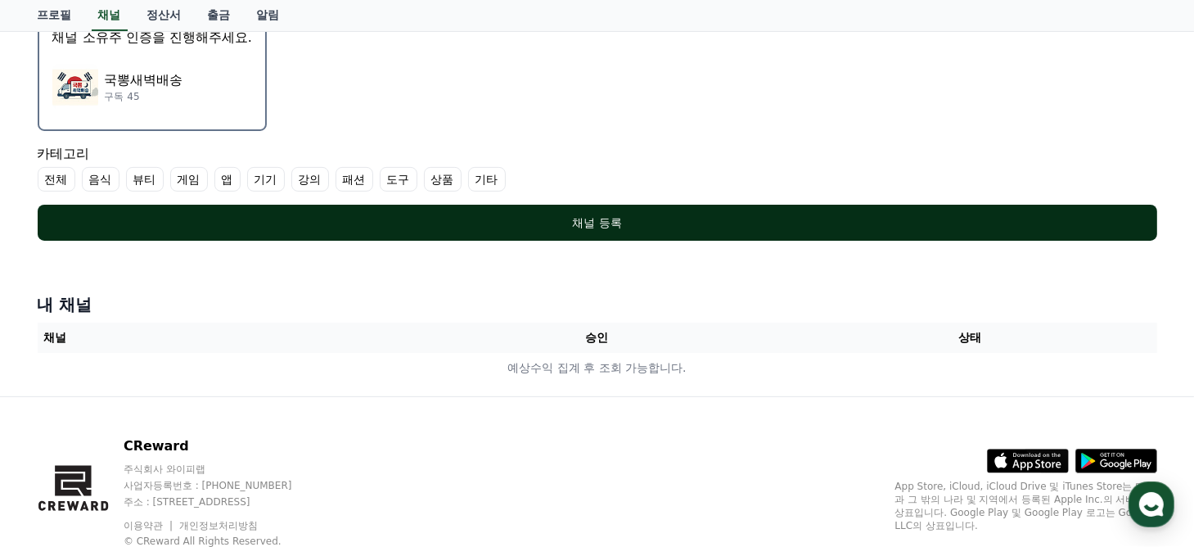
click at [673, 232] on button "채널 등록" at bounding box center [597, 223] width 1119 height 36
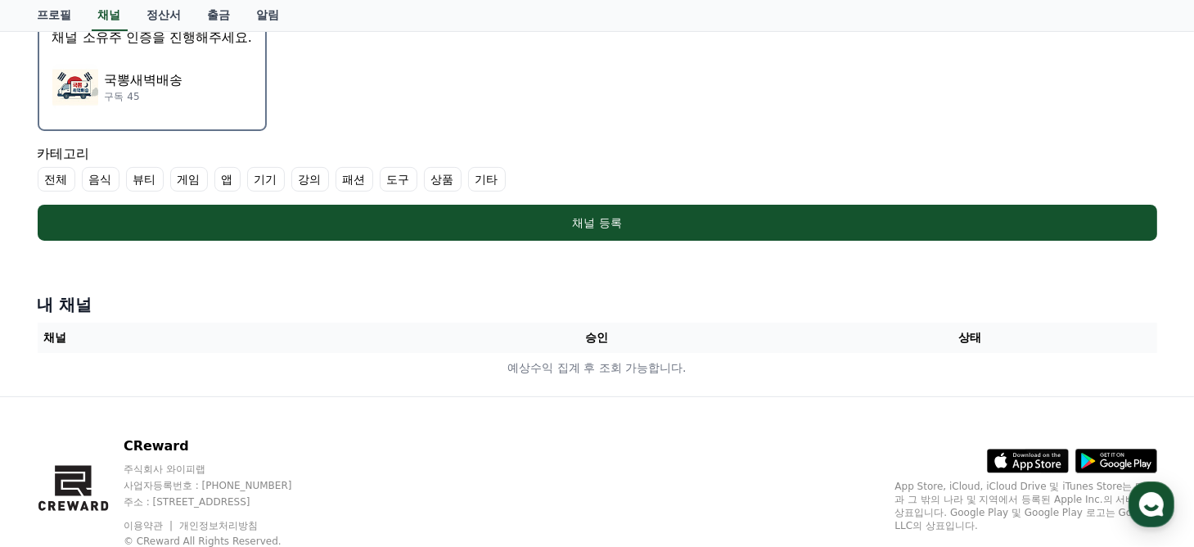
click at [491, 186] on label "기타" at bounding box center [487, 179] width 38 height 25
click at [59, 175] on label "전체" at bounding box center [57, 179] width 38 height 25
click at [527, 178] on label "기타" at bounding box center [516, 179] width 57 height 25
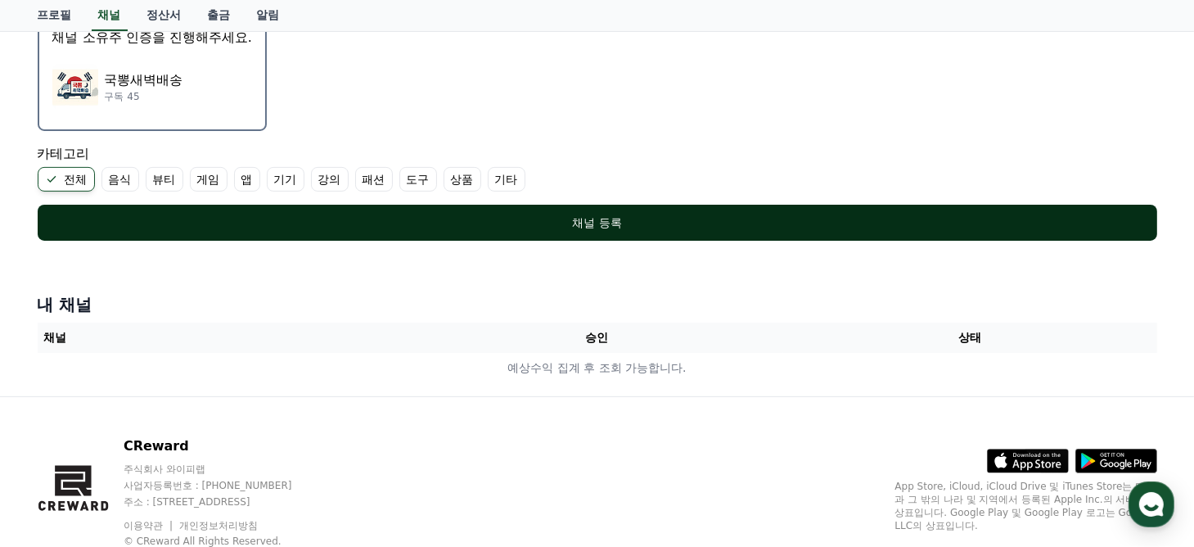
click at [579, 217] on div "채널 등록" at bounding box center [597, 222] width 1054 height 16
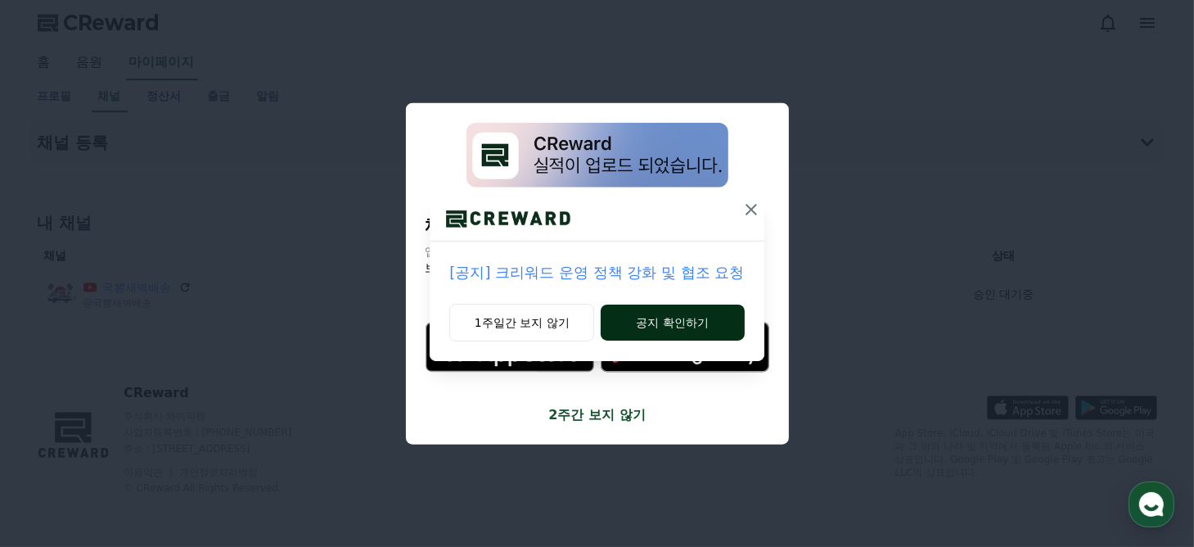
click at [631, 317] on button "공지 확인하기" at bounding box center [672, 322] width 143 height 36
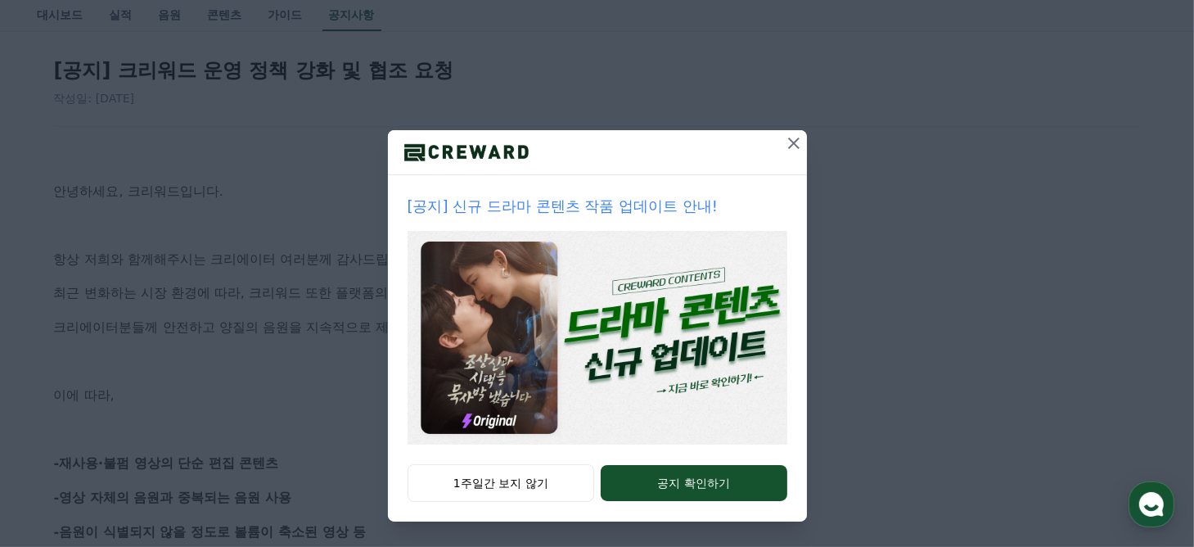
scroll to position [327, 0]
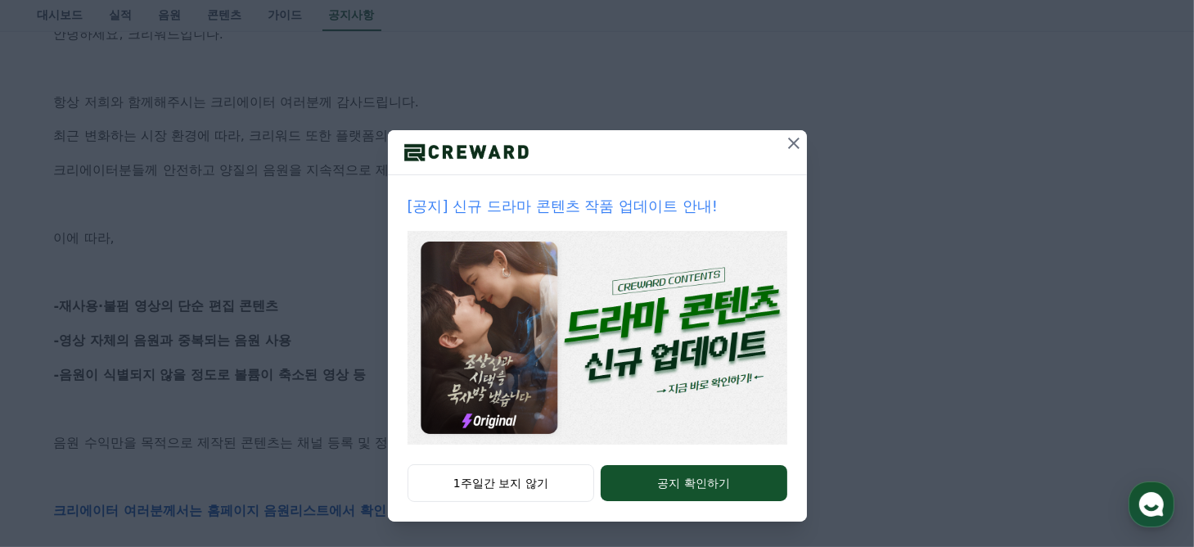
click at [788, 140] on icon at bounding box center [794, 143] width 20 height 20
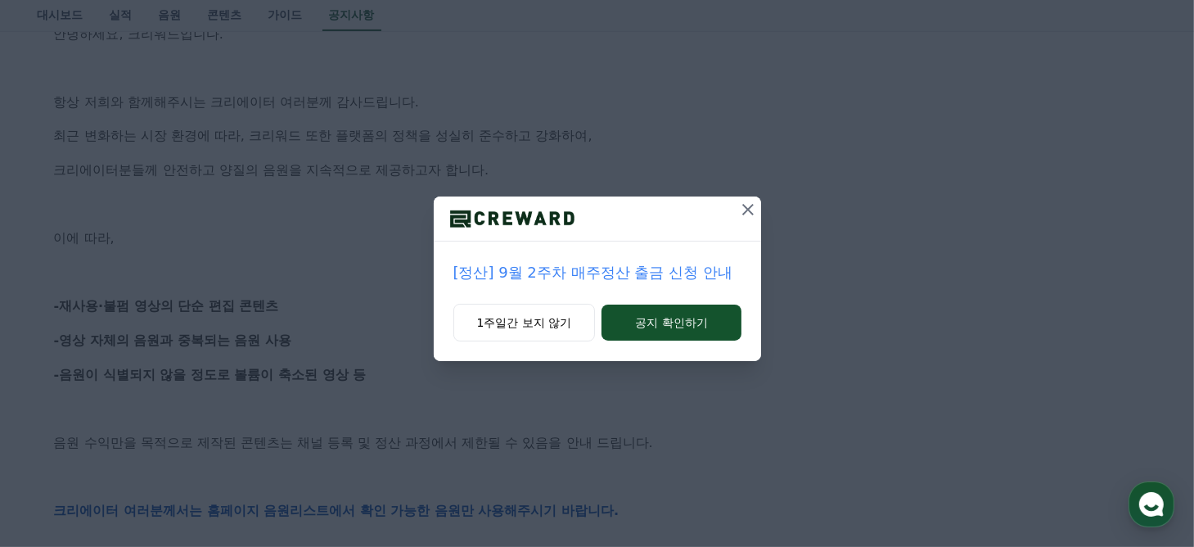
scroll to position [0, 0]
click at [666, 330] on button "공지 확인하기" at bounding box center [670, 322] width 139 height 36
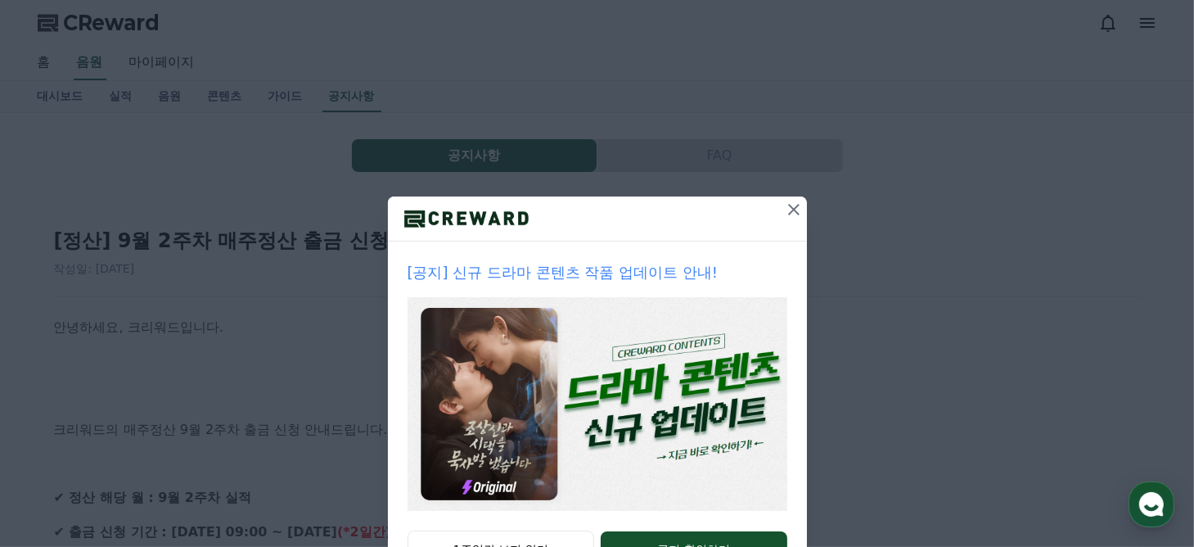
click at [790, 209] on icon at bounding box center [794, 210] width 20 height 20
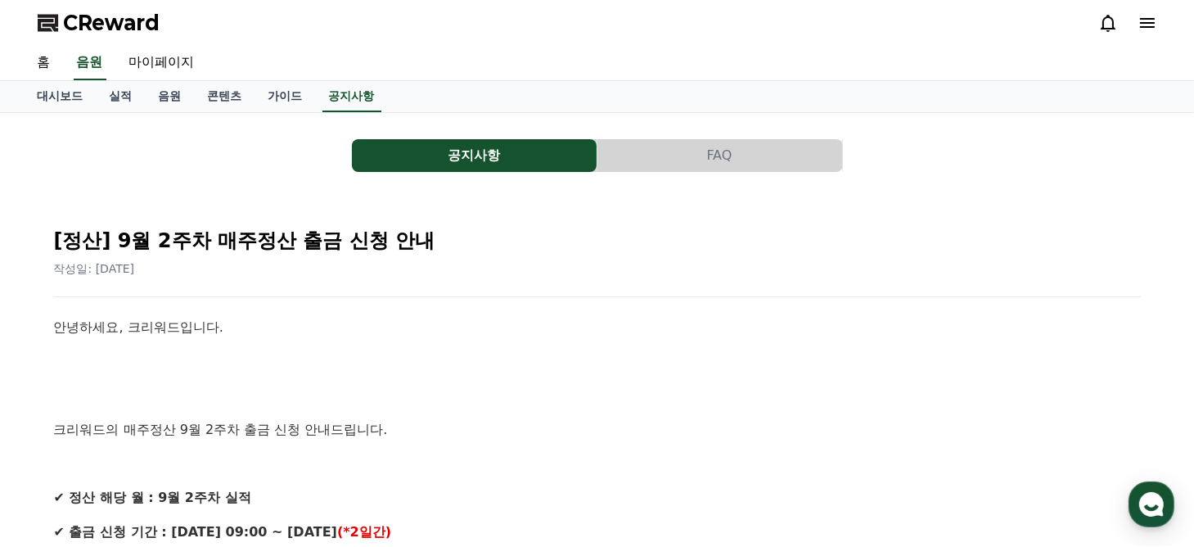
click at [727, 67] on div "홈 음원 마이페이지" at bounding box center [598, 63] width 1146 height 34
click at [157, 61] on link "마이페이지" at bounding box center [162, 63] width 92 height 34
select select "**********"
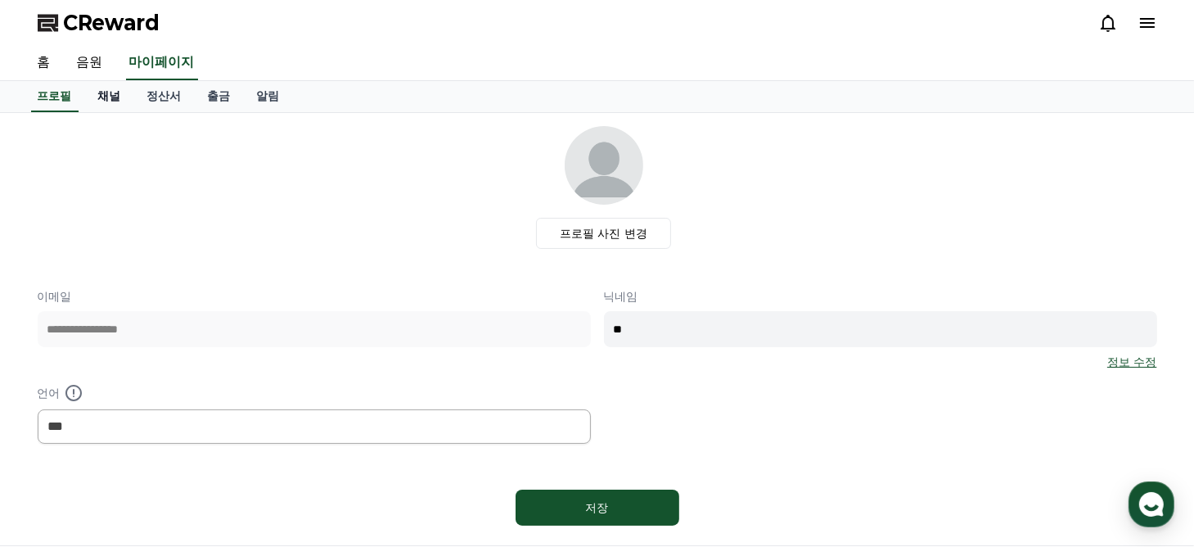
click at [111, 97] on link "채널" at bounding box center [109, 96] width 49 height 31
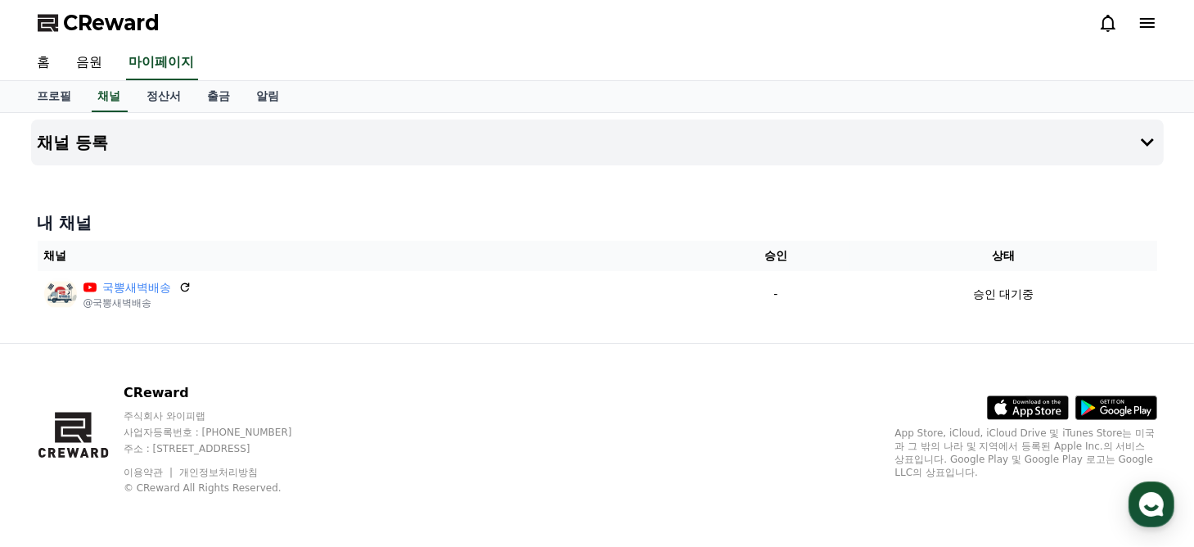
click at [209, 225] on h4 "내 채널" at bounding box center [597, 222] width 1119 height 23
click at [174, 102] on link "정산서" at bounding box center [164, 96] width 61 height 31
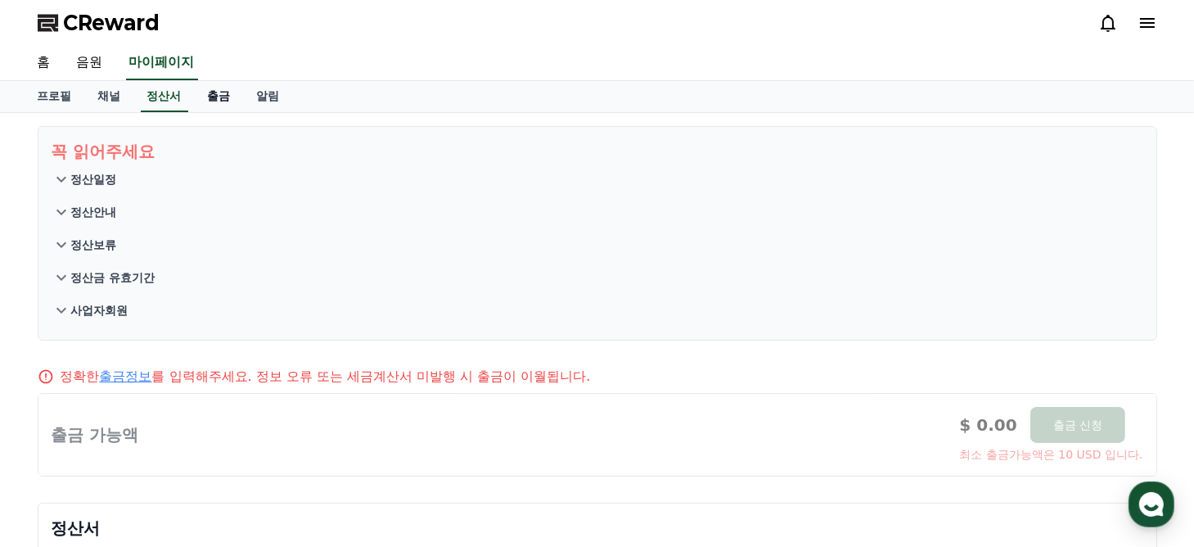
click at [211, 98] on link "출금" at bounding box center [219, 96] width 49 height 31
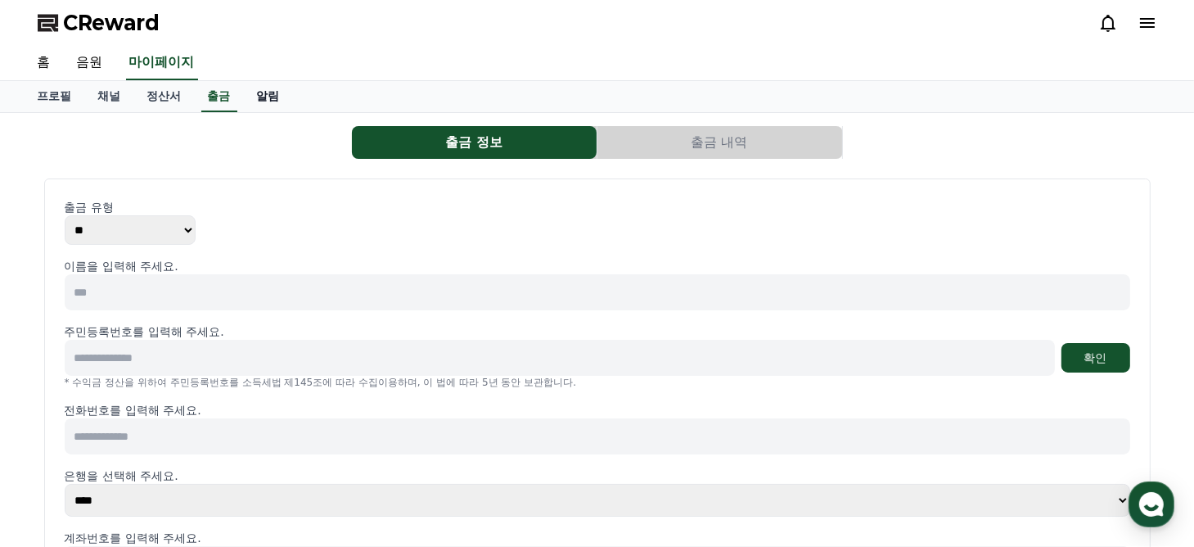
click at [272, 95] on link "알림" at bounding box center [268, 96] width 49 height 31
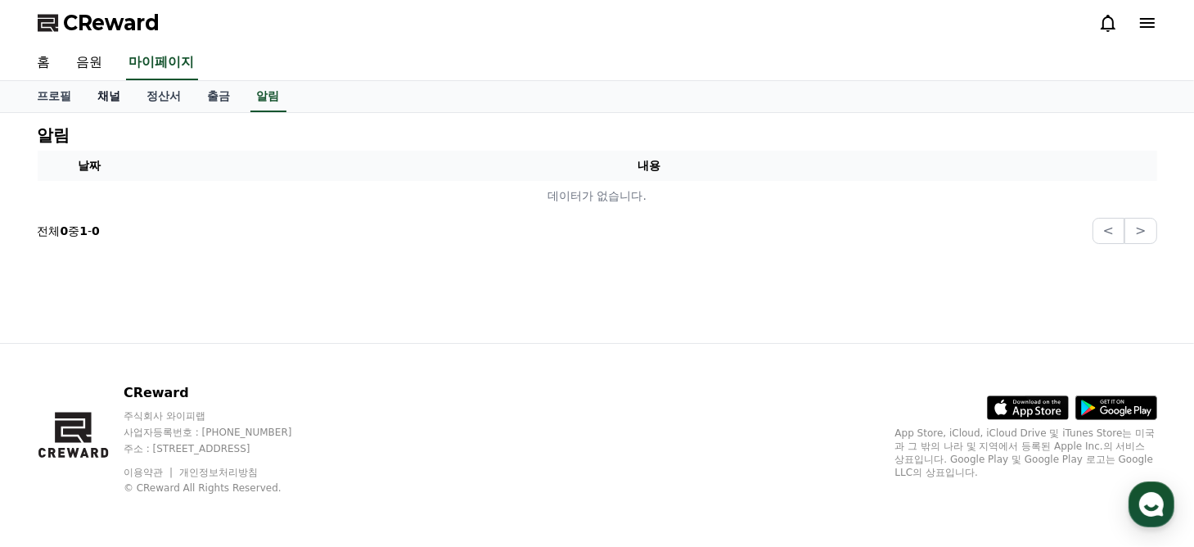
click at [97, 101] on link "채널" at bounding box center [109, 96] width 49 height 31
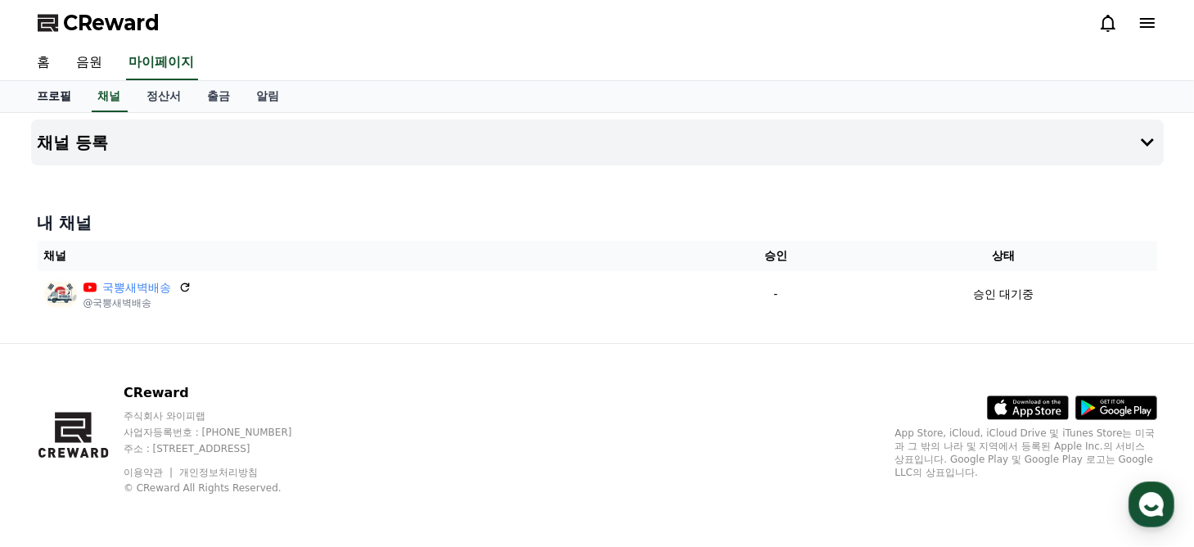
click at [65, 101] on link "프로필" at bounding box center [55, 96] width 61 height 31
select select "**********"
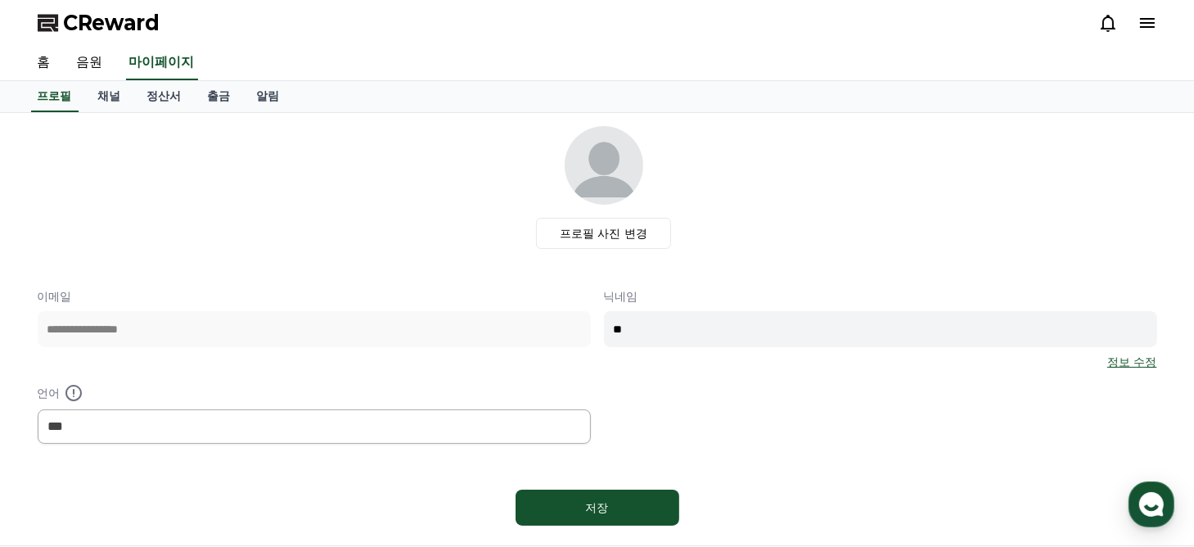
click at [367, 47] on div "홈 음원 마이페이지" at bounding box center [598, 63] width 1146 height 34
click at [325, 47] on div "홈 음원 마이페이지" at bounding box center [598, 63] width 1146 height 34
drag, startPoint x: 1072, startPoint y: 46, endPoint x: 920, endPoint y: 2, distance: 158.2
click at [1054, 46] on div "홈 음원 마이페이지" at bounding box center [598, 63] width 1146 height 34
drag, startPoint x: 912, startPoint y: 0, endPoint x: 256, endPoint y: 216, distance: 690.1
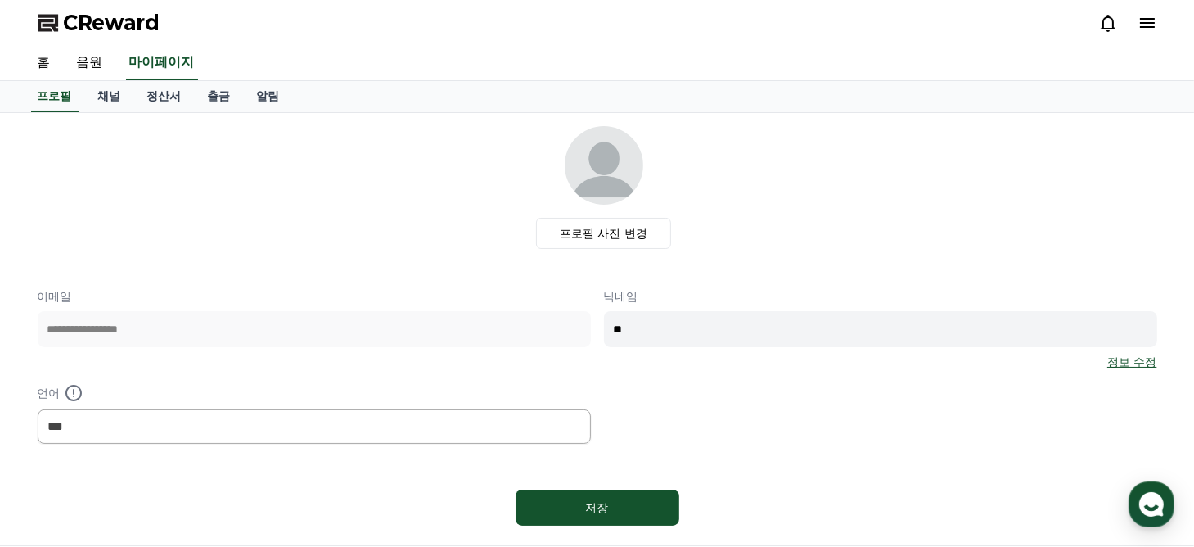
click at [256, 216] on div "프로필 사진 변경" at bounding box center [604, 187] width 1106 height 123
click at [522, 124] on div "**********" at bounding box center [597, 328] width 1132 height 419
click at [174, 104] on link "정산서" at bounding box center [164, 96] width 61 height 31
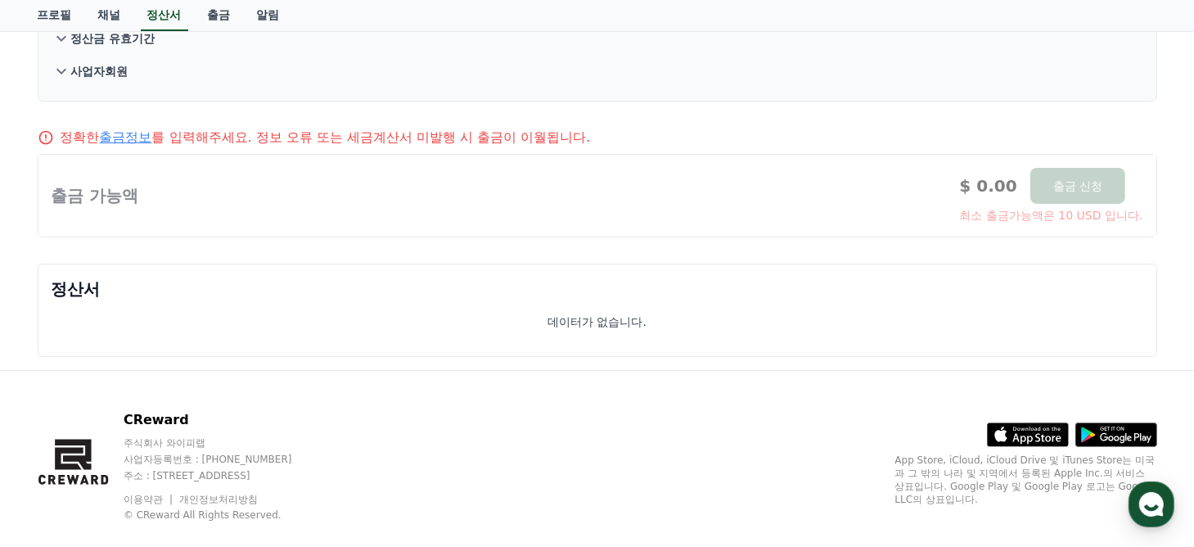
scroll to position [245, 0]
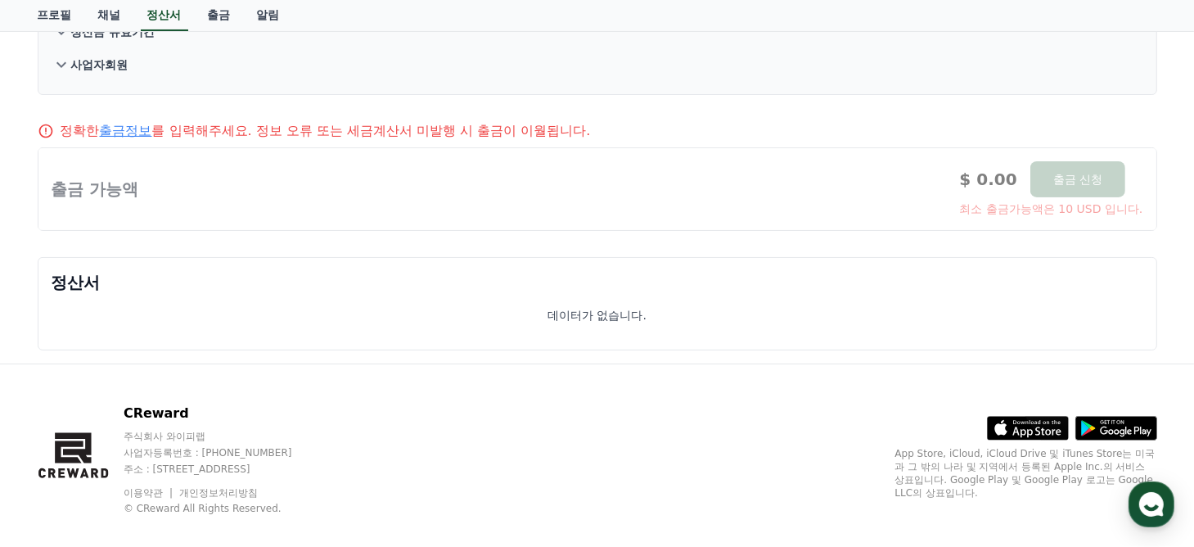
click at [1103, 179] on div at bounding box center [597, 189] width 1118 height 82
drag, startPoint x: 651, startPoint y: 160, endPoint x: 373, endPoint y: 150, distance: 278.4
click at [645, 160] on div at bounding box center [597, 189] width 1118 height 82
click at [91, 189] on div at bounding box center [597, 189] width 1118 height 82
click at [214, 218] on div at bounding box center [597, 189] width 1118 height 82
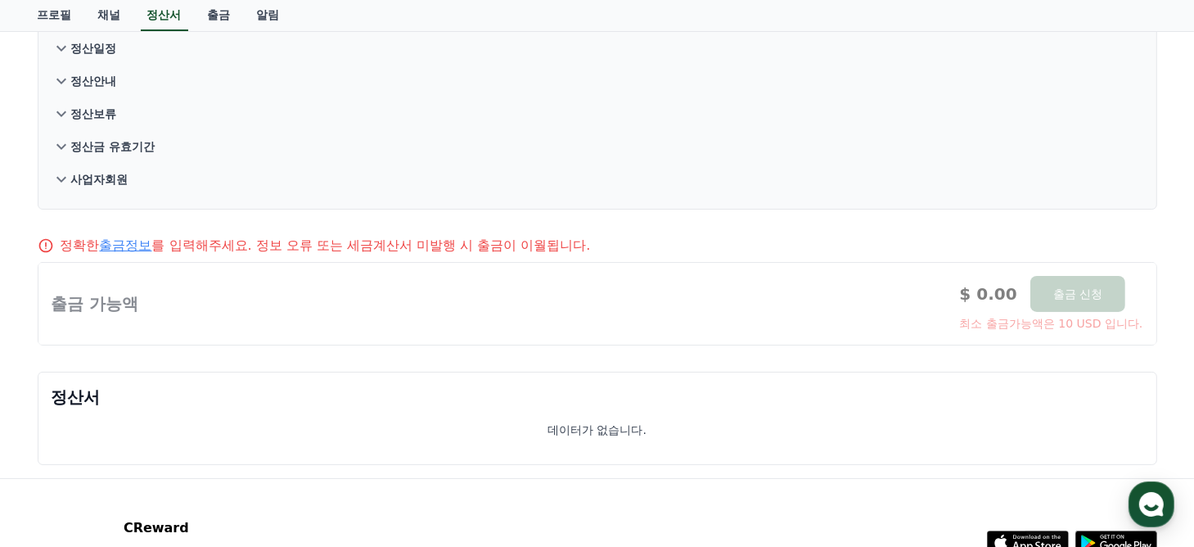
scroll to position [0, 0]
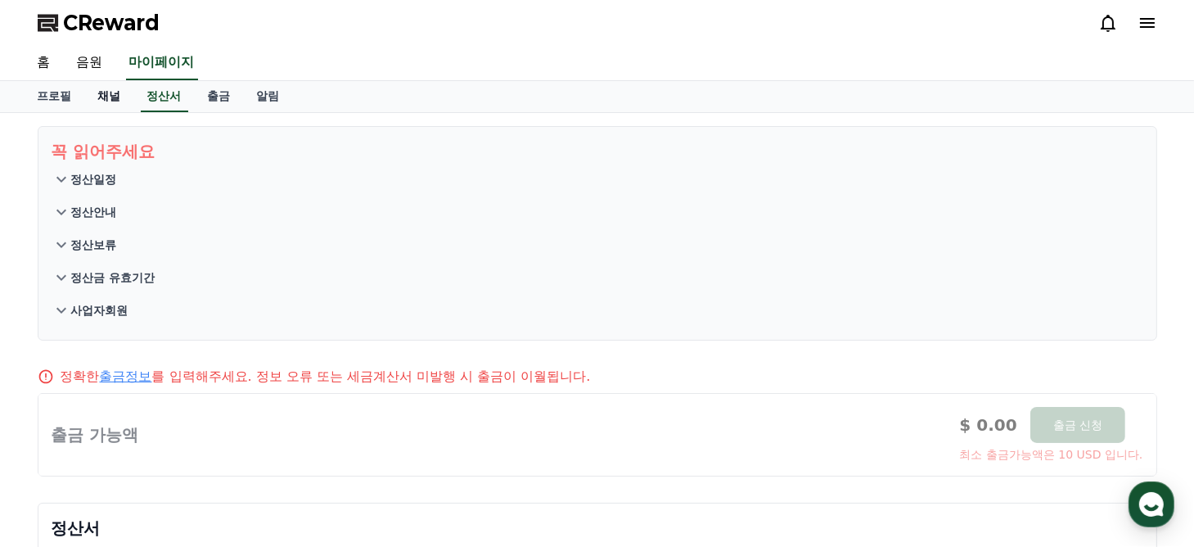
click at [115, 101] on link "채널" at bounding box center [109, 96] width 49 height 31
